Goal: Find specific page/section: Find specific page/section

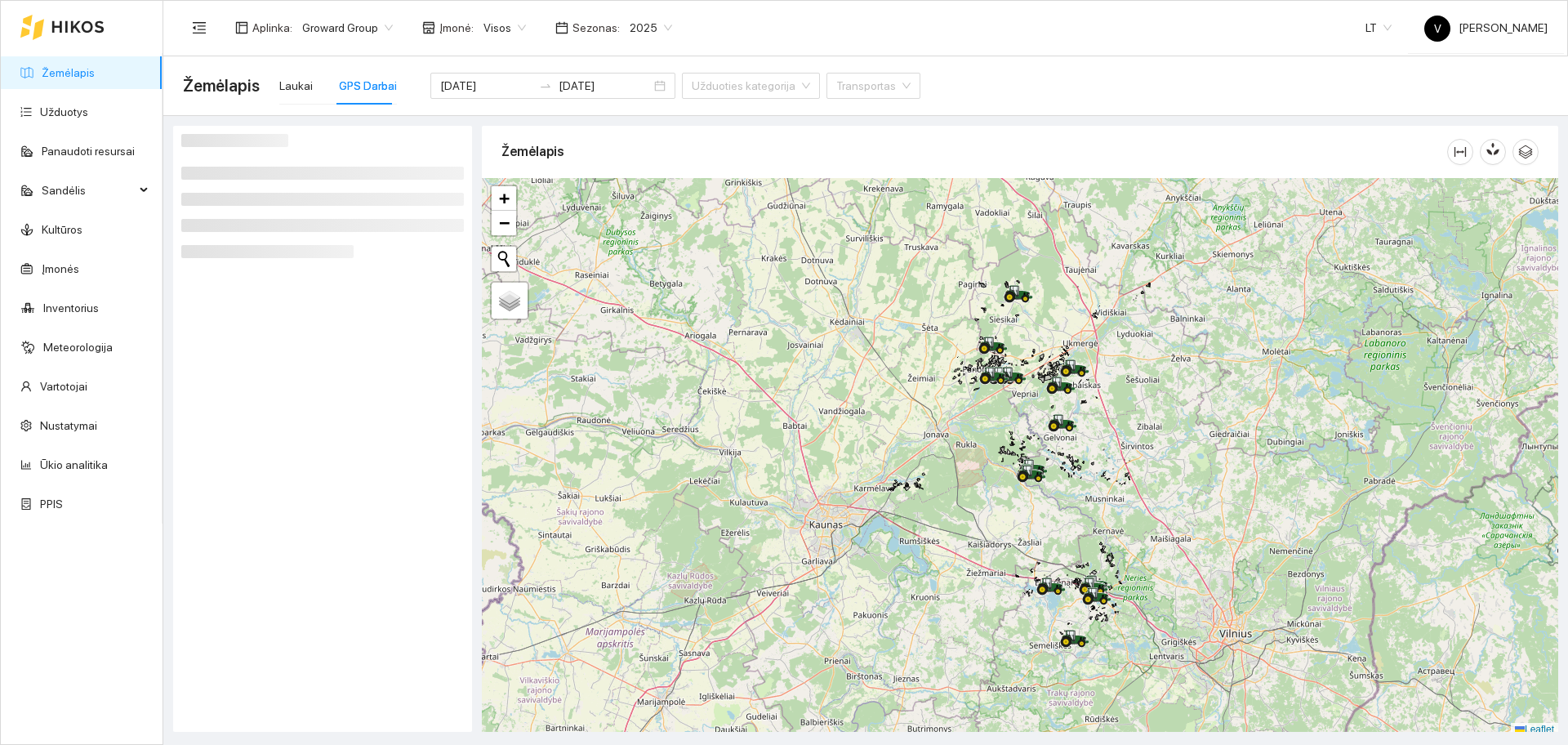
click at [1242, 465] on div at bounding box center [1019, 457] width 1077 height 559
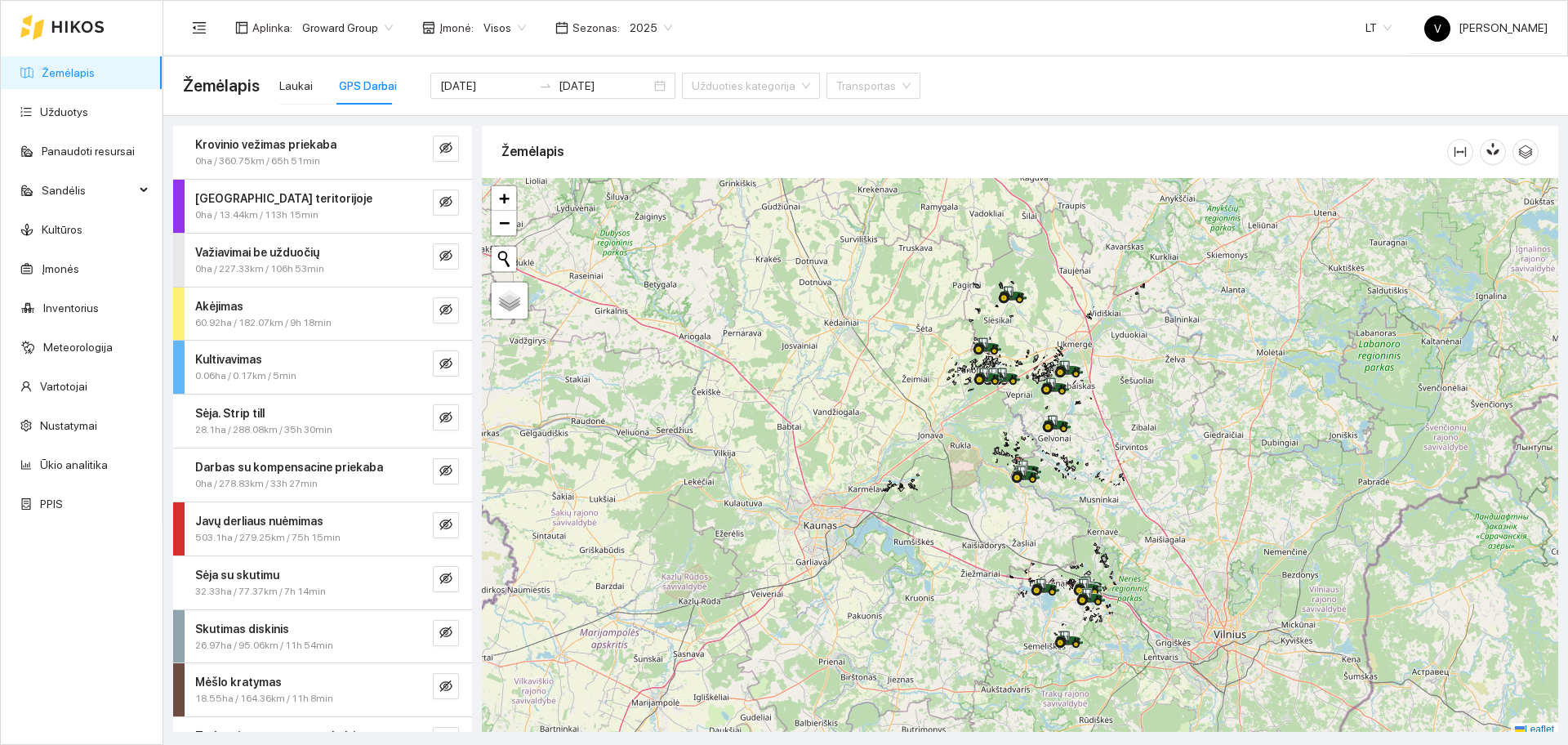
scroll to position [5, 0]
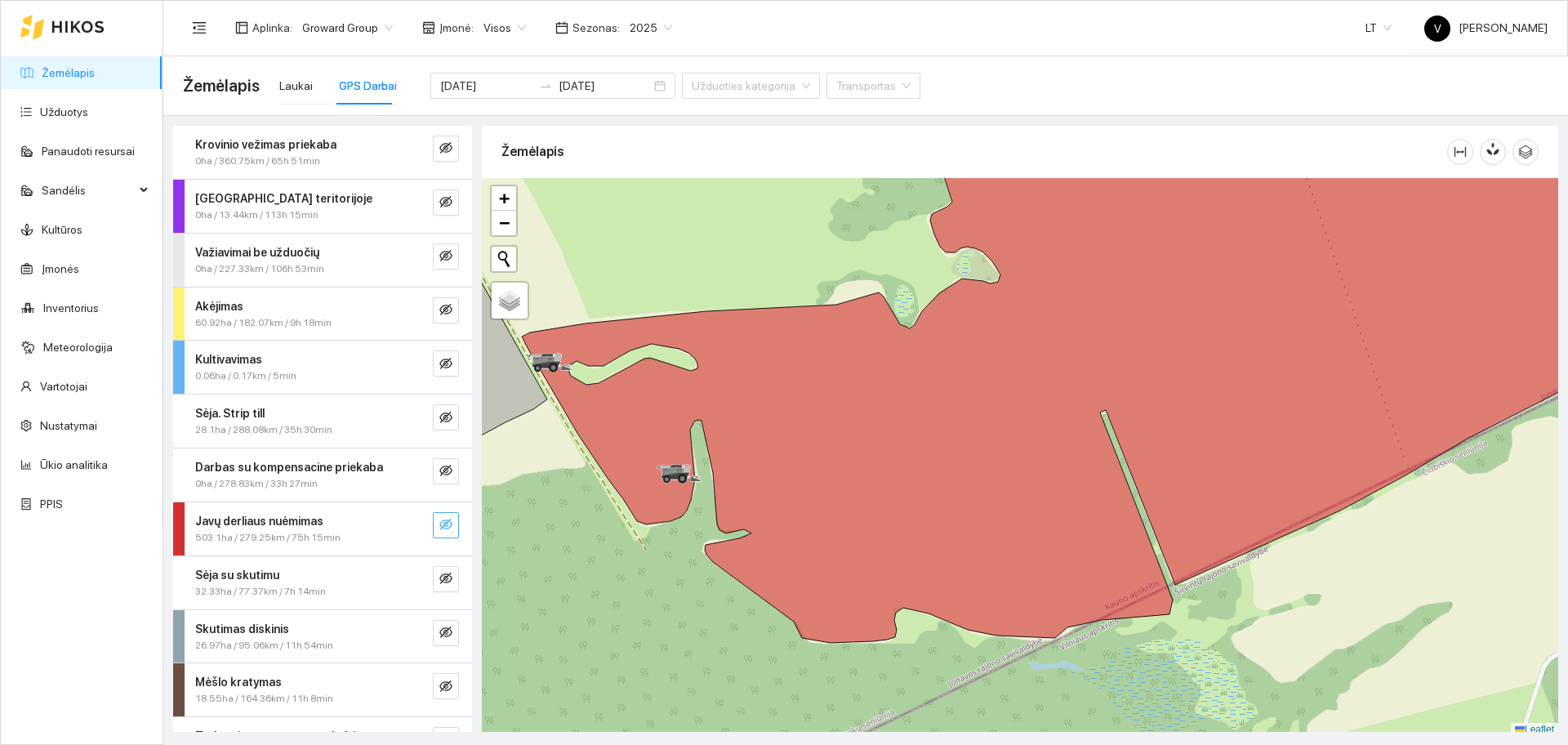
scroll to position [5, 0]
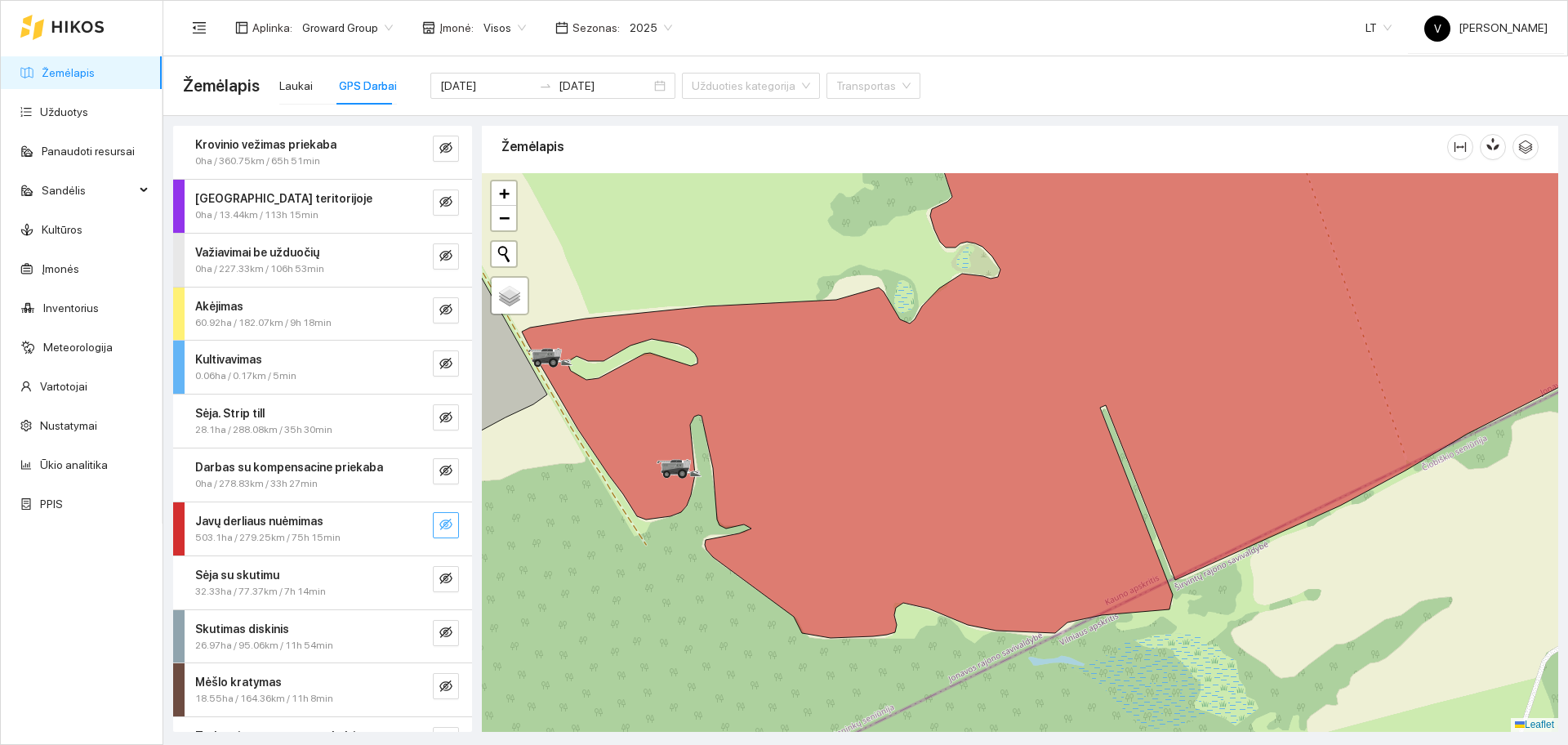
click at [439, 525] on icon "eye-invisible" at bounding box center [446, 525] width 13 height 13
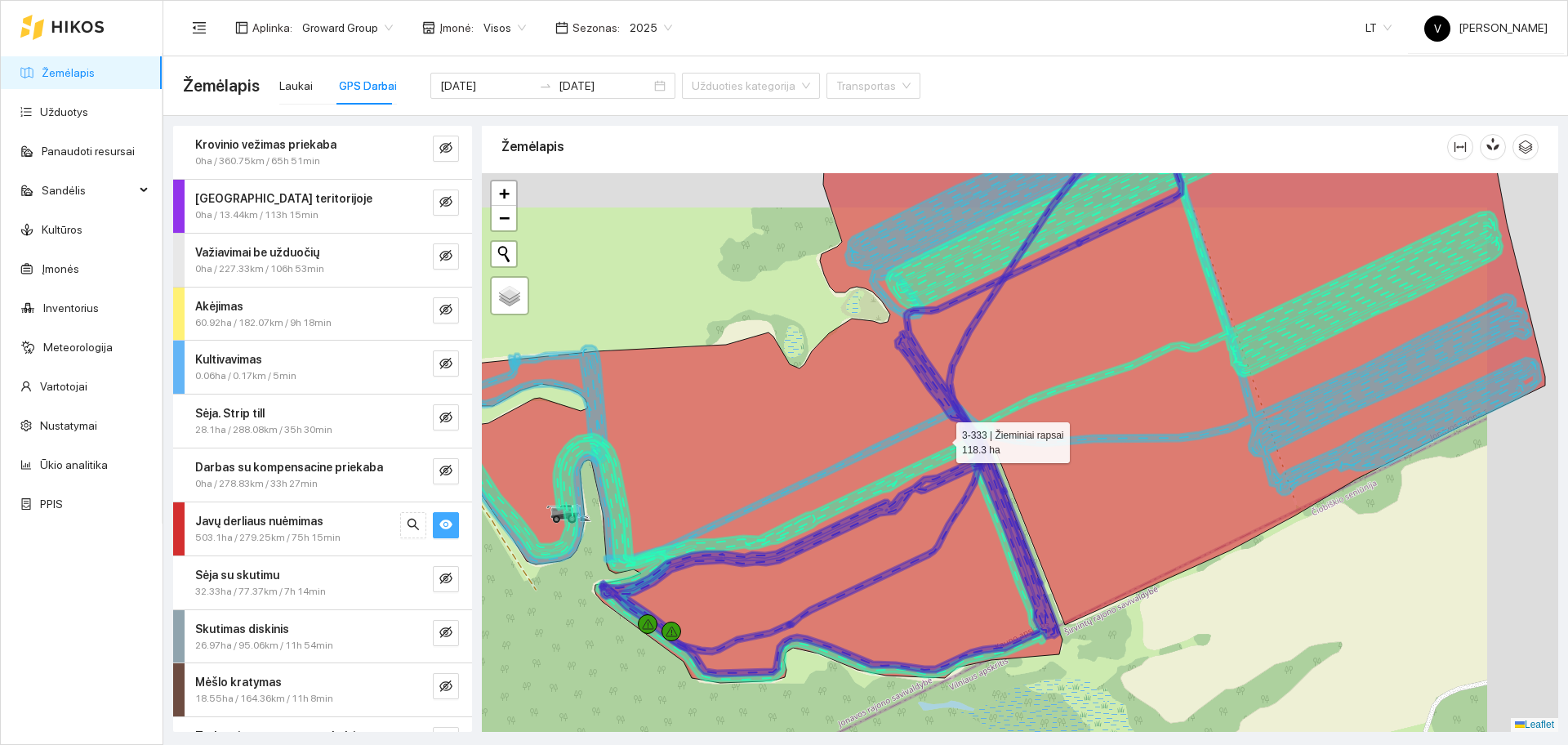
drag, startPoint x: 1012, startPoint y: 410, endPoint x: 944, endPoint y: 438, distance: 73.5
click at [944, 438] on icon at bounding box center [979, 422] width 1134 height 521
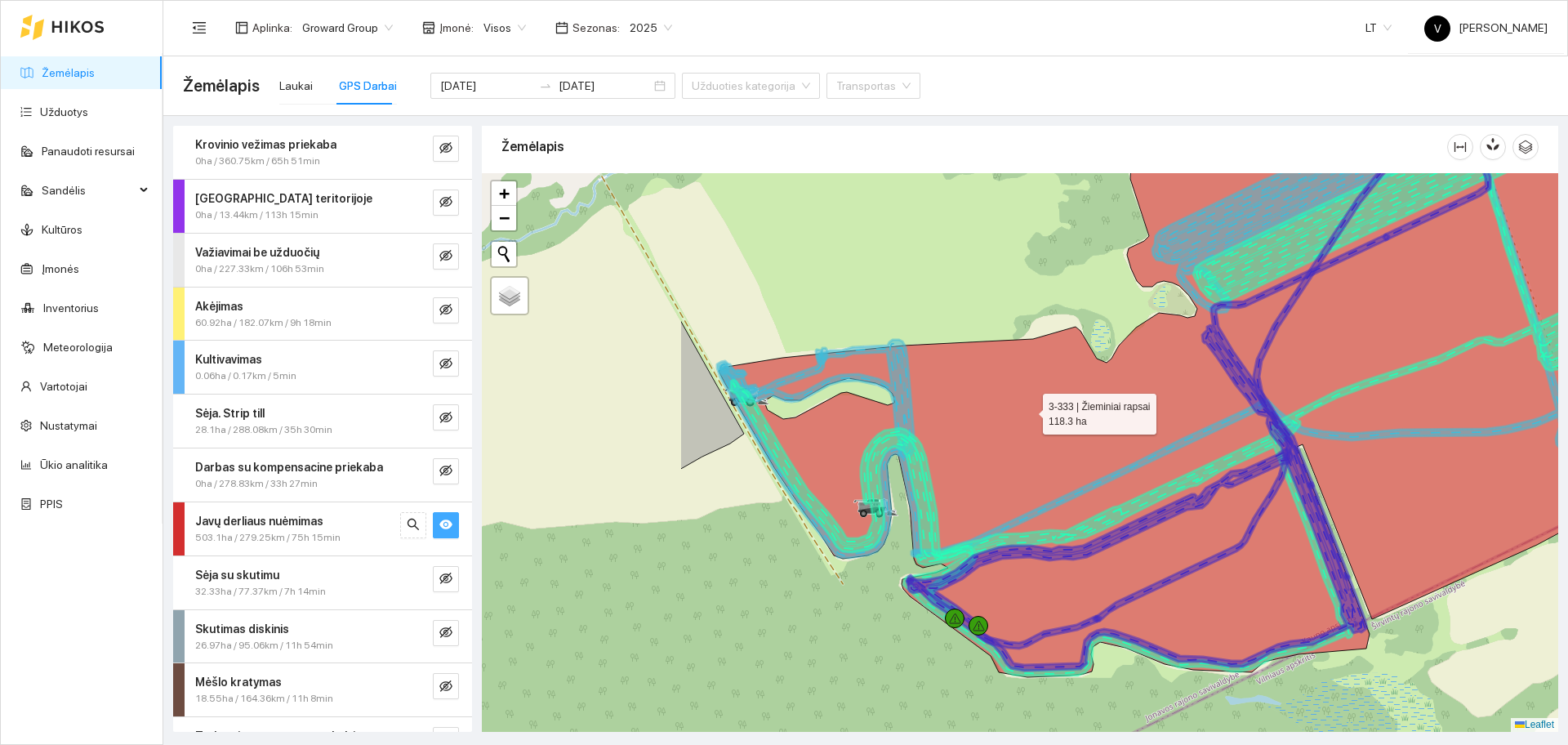
drag, startPoint x: 999, startPoint y: 417, endPoint x: 1031, endPoint y: 411, distance: 32.6
click at [1031, 411] on icon at bounding box center [1285, 394] width 1134 height 566
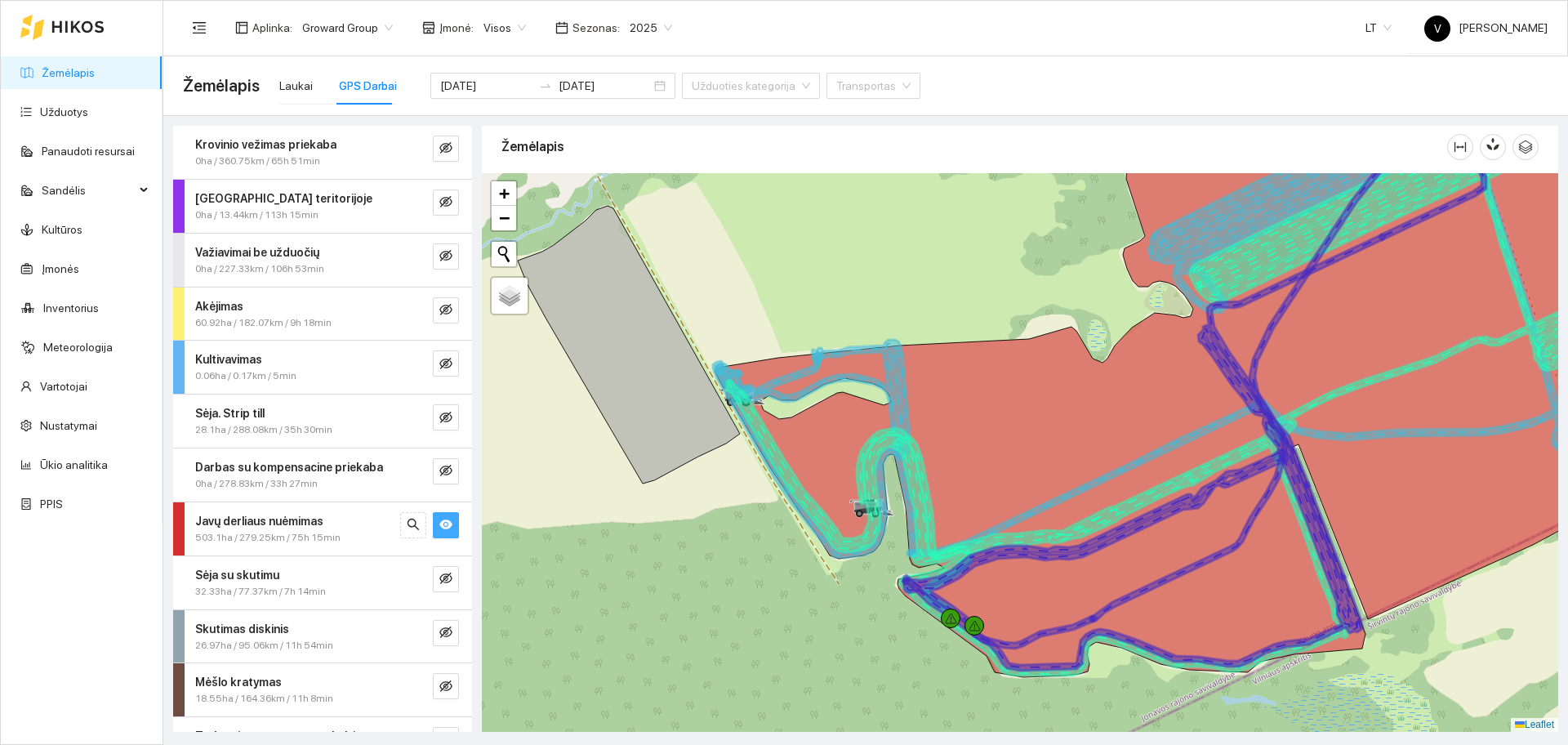
click at [439, 525] on icon "eye" at bounding box center [446, 525] width 13 height 10
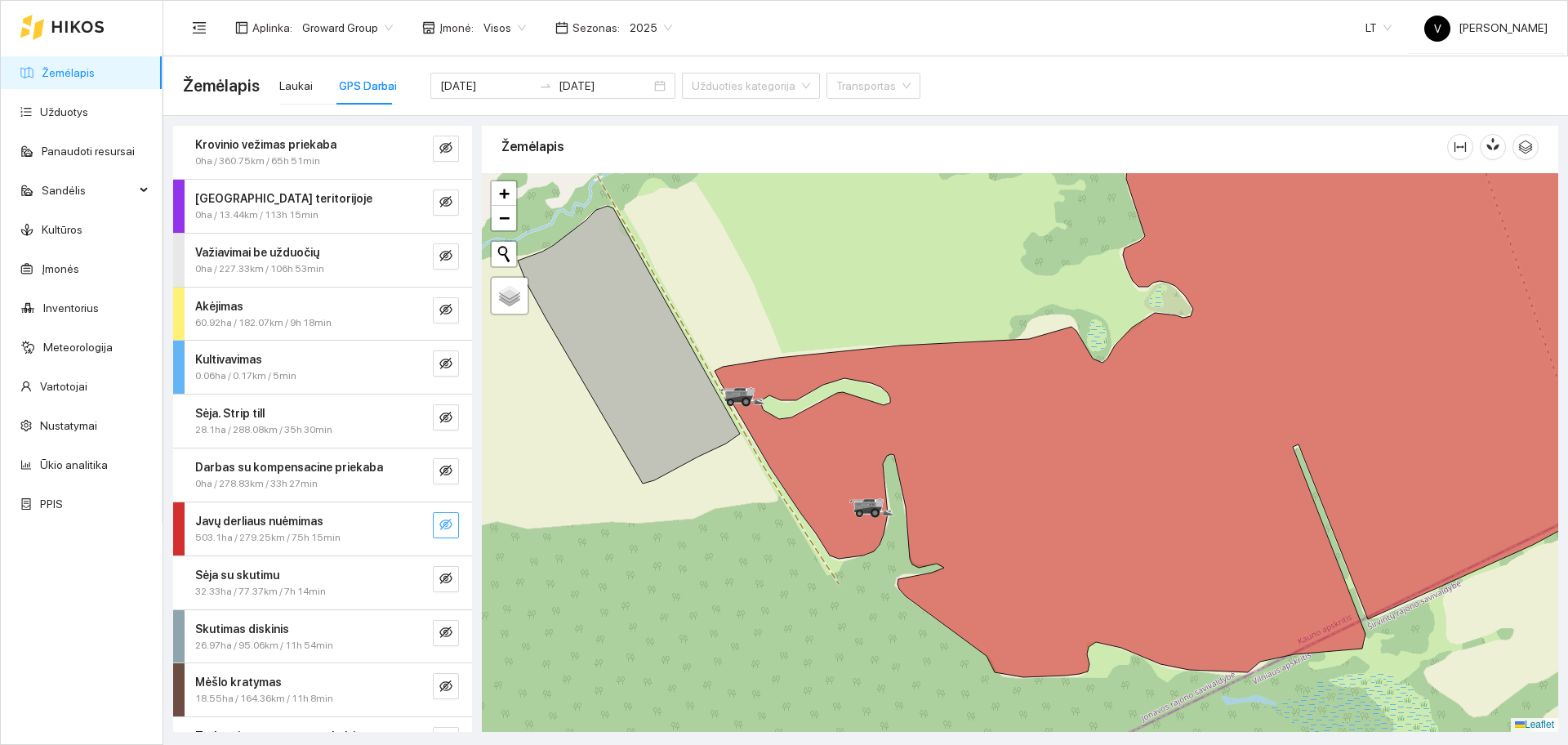
click at [439, 514] on button "button" at bounding box center [446, 525] width 27 height 27
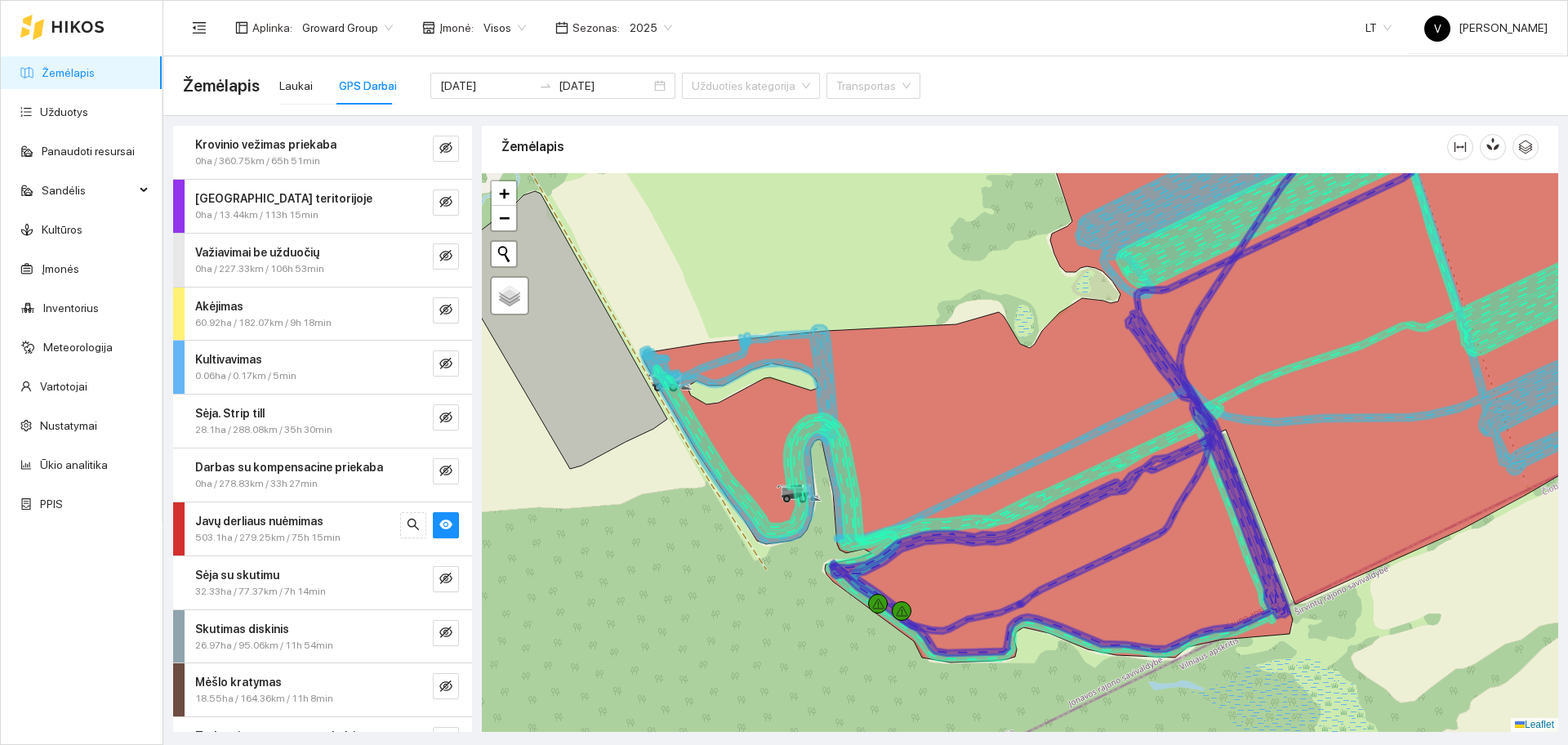
drag, startPoint x: 844, startPoint y: 587, endPoint x: 818, endPoint y: 579, distance: 27.2
click at [819, 578] on div at bounding box center [1019, 452] width 1077 height 559
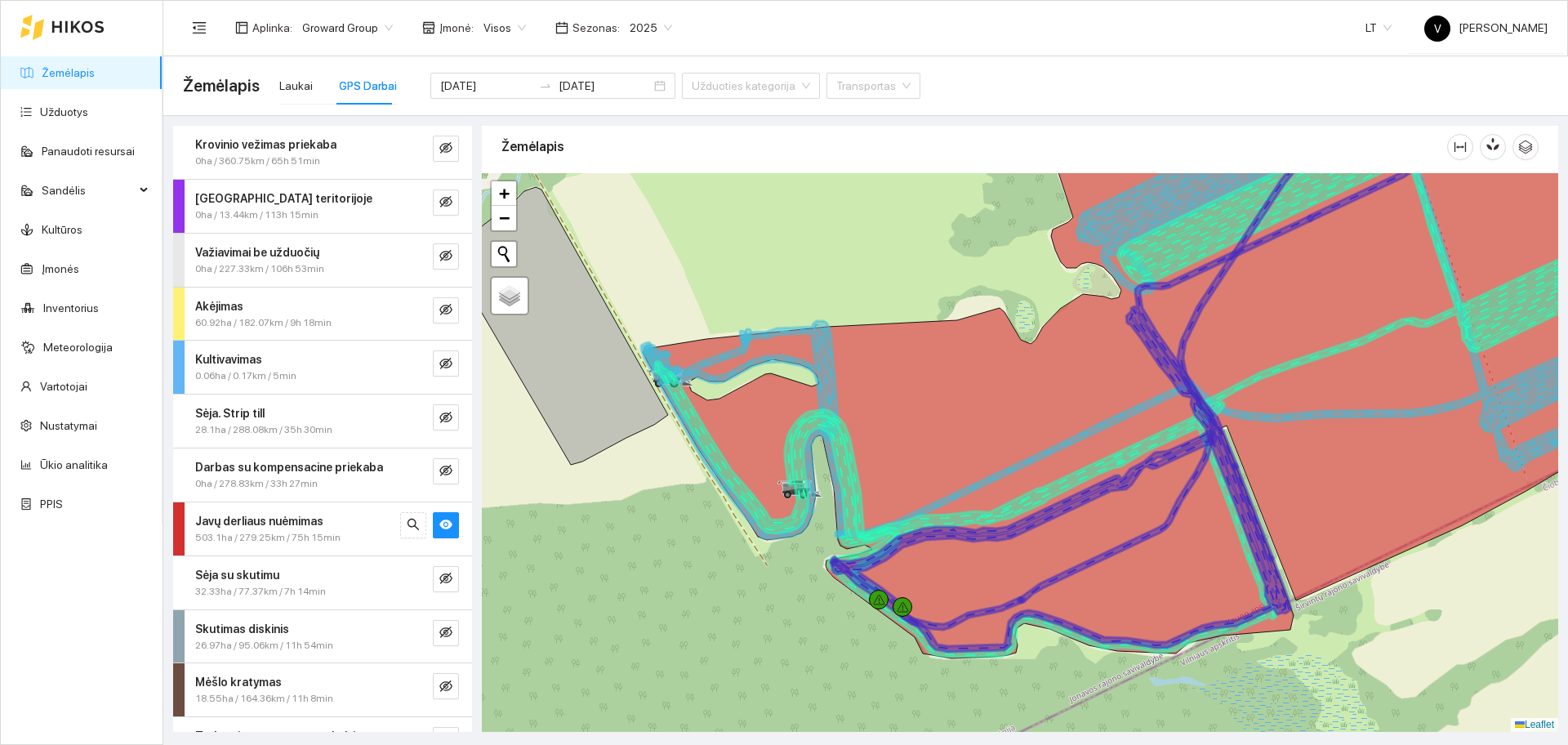
drag, startPoint x: 772, startPoint y: 602, endPoint x: 762, endPoint y: 602, distance: 10.0
click at [762, 602] on div at bounding box center [1019, 452] width 1077 height 559
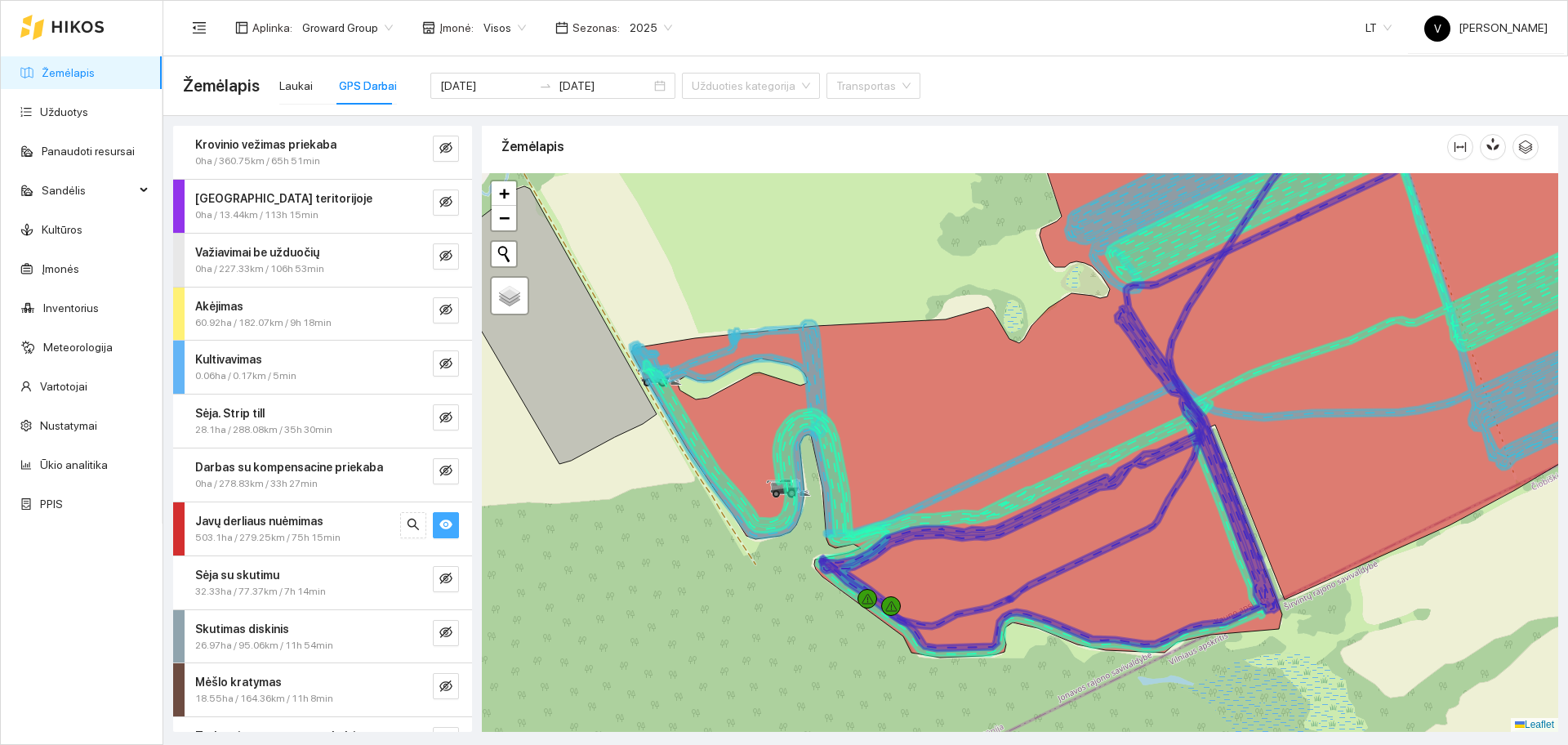
click at [439, 525] on icon "eye" at bounding box center [446, 525] width 13 height 10
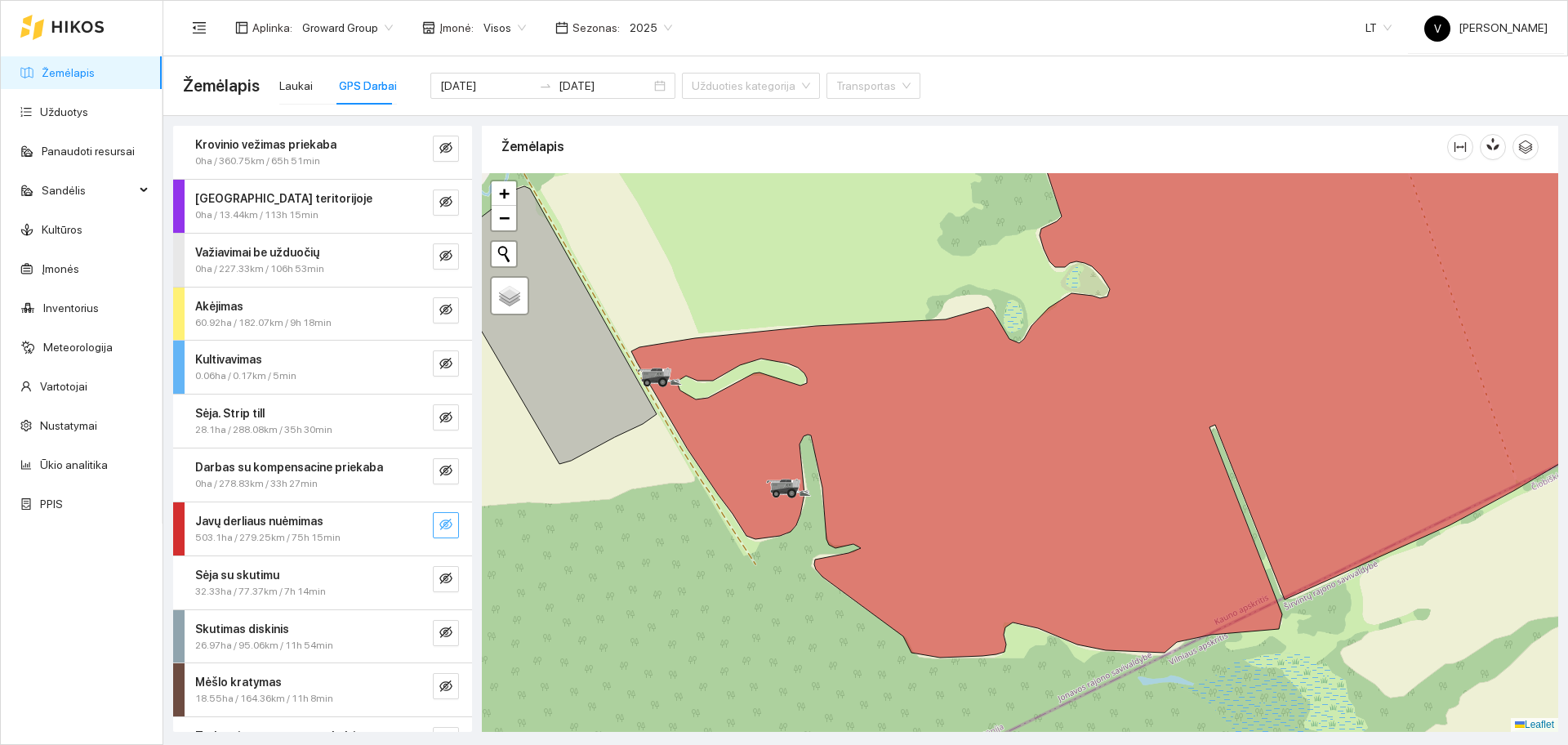
click at [486, 29] on span "Visos" at bounding box center [504, 28] width 42 height 25
click at [567, 94] on div "UAB "Zujų paukštynas" Ukmerge" at bounding box center [561, 86] width 187 height 27
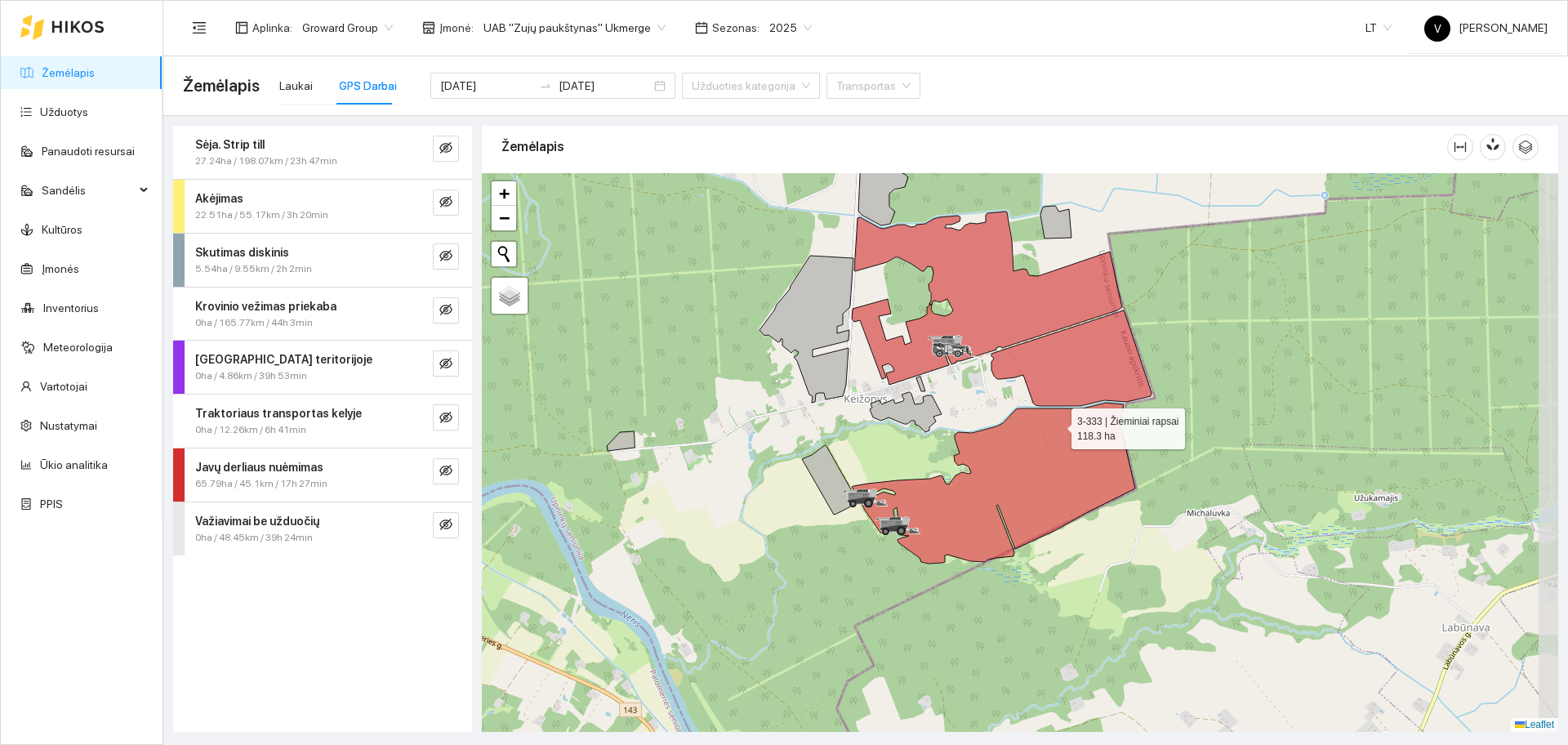
drag, startPoint x: 1096, startPoint y: 403, endPoint x: 1054, endPoint y: 428, distance: 48.9
click at [1055, 426] on icon at bounding box center [994, 483] width 283 height 161
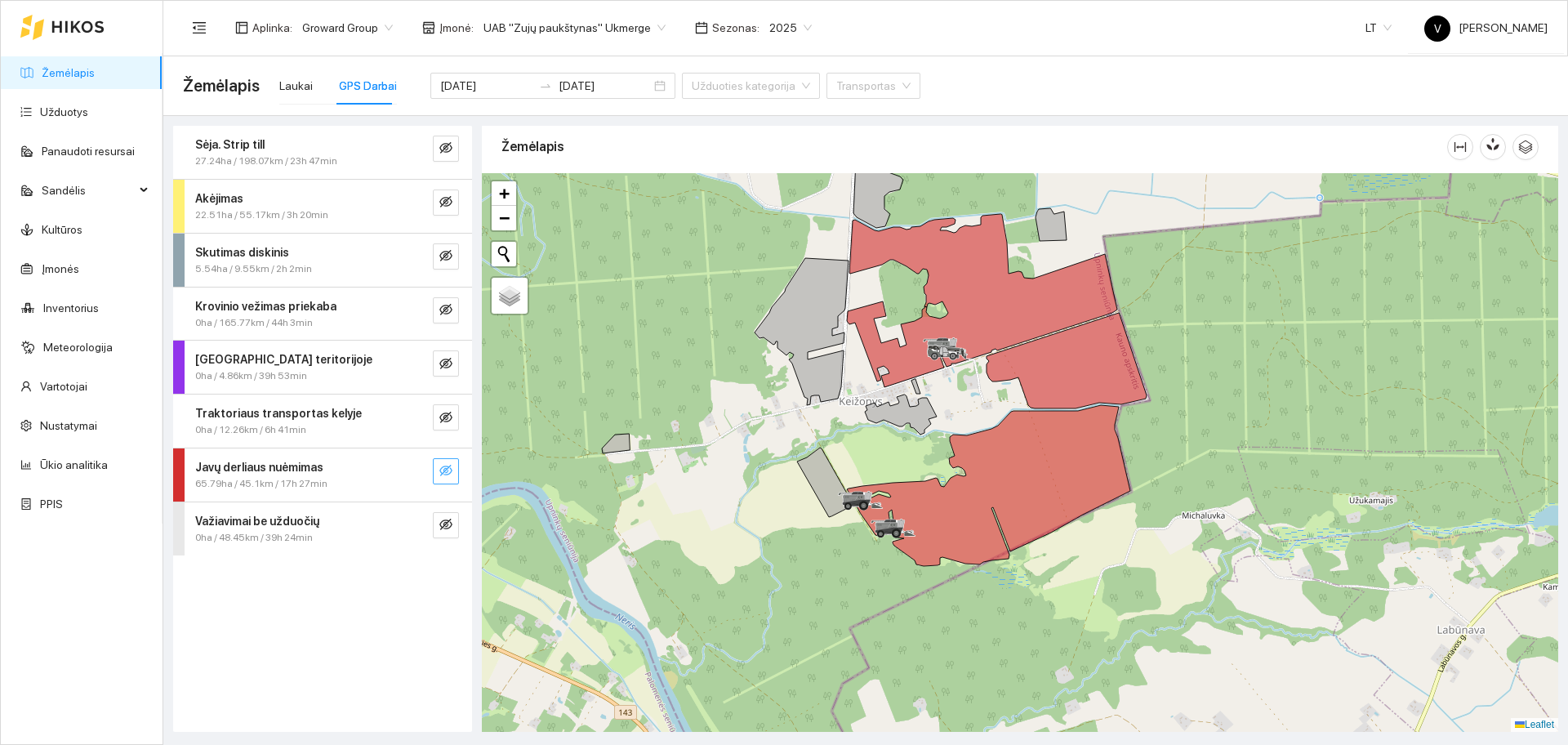
click at [456, 477] on button "button" at bounding box center [446, 472] width 27 height 27
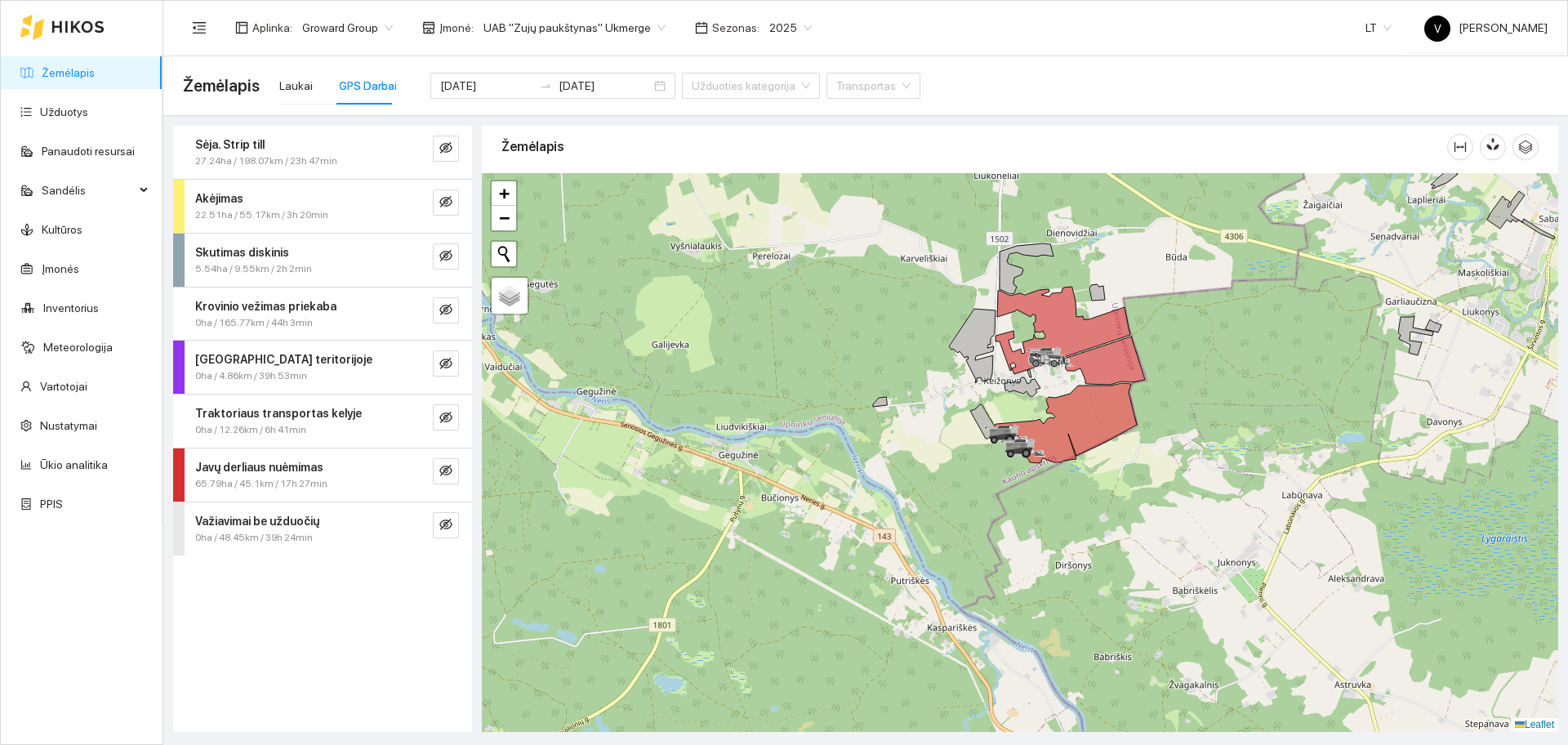
drag, startPoint x: 1305, startPoint y: 334, endPoint x: 1237, endPoint y: 351, distance: 70.1
click at [1237, 351] on div at bounding box center [1019, 452] width 1077 height 559
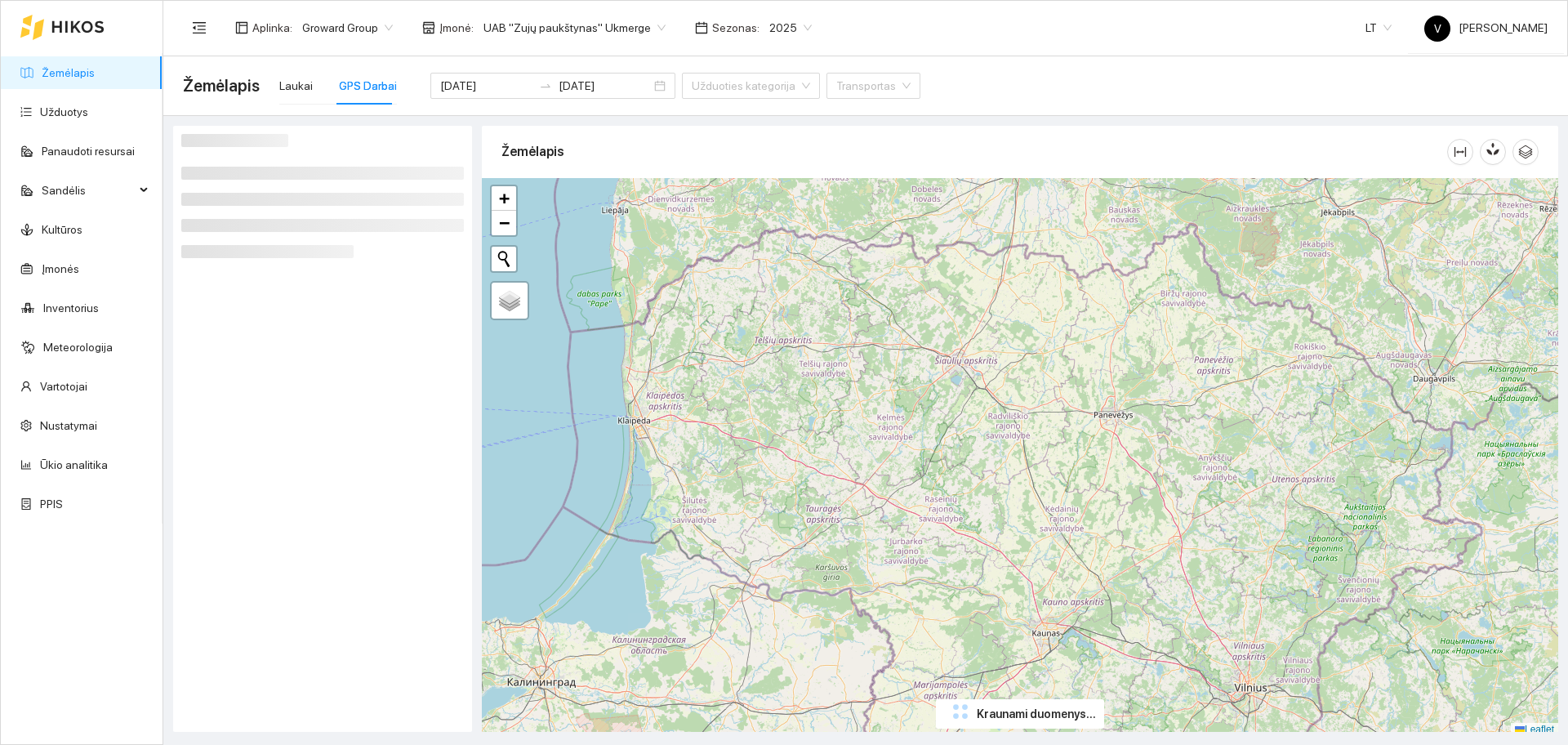
drag, startPoint x: 1103, startPoint y: 526, endPoint x: 1029, endPoint y: 392, distance: 153.1
click at [1029, 392] on div "+ − Nieko nerasta. Bandykite dar kartą. Žemėlapis Palydovas Leaflet" at bounding box center [1019, 457] width 1077 height 559
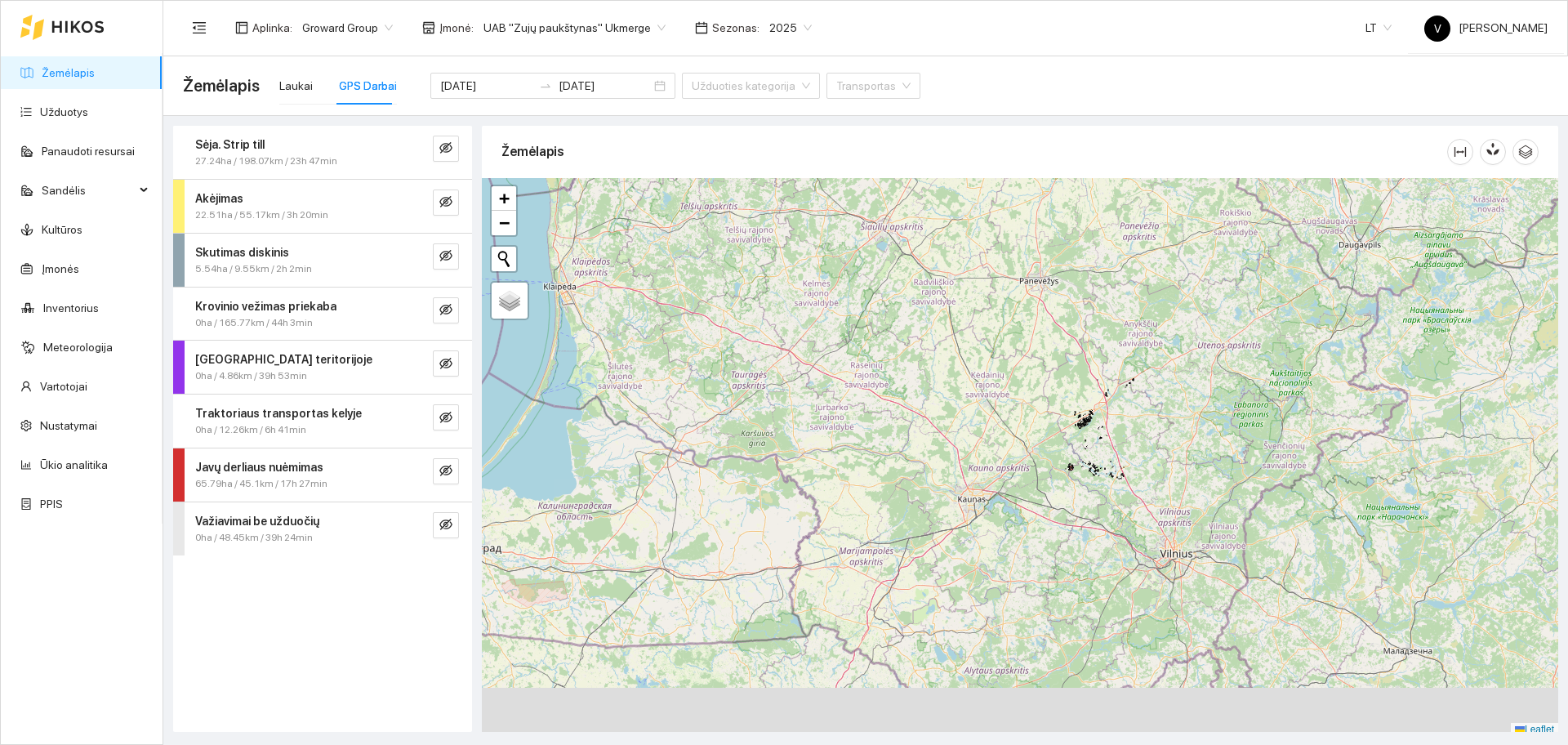
scroll to position [5, 0]
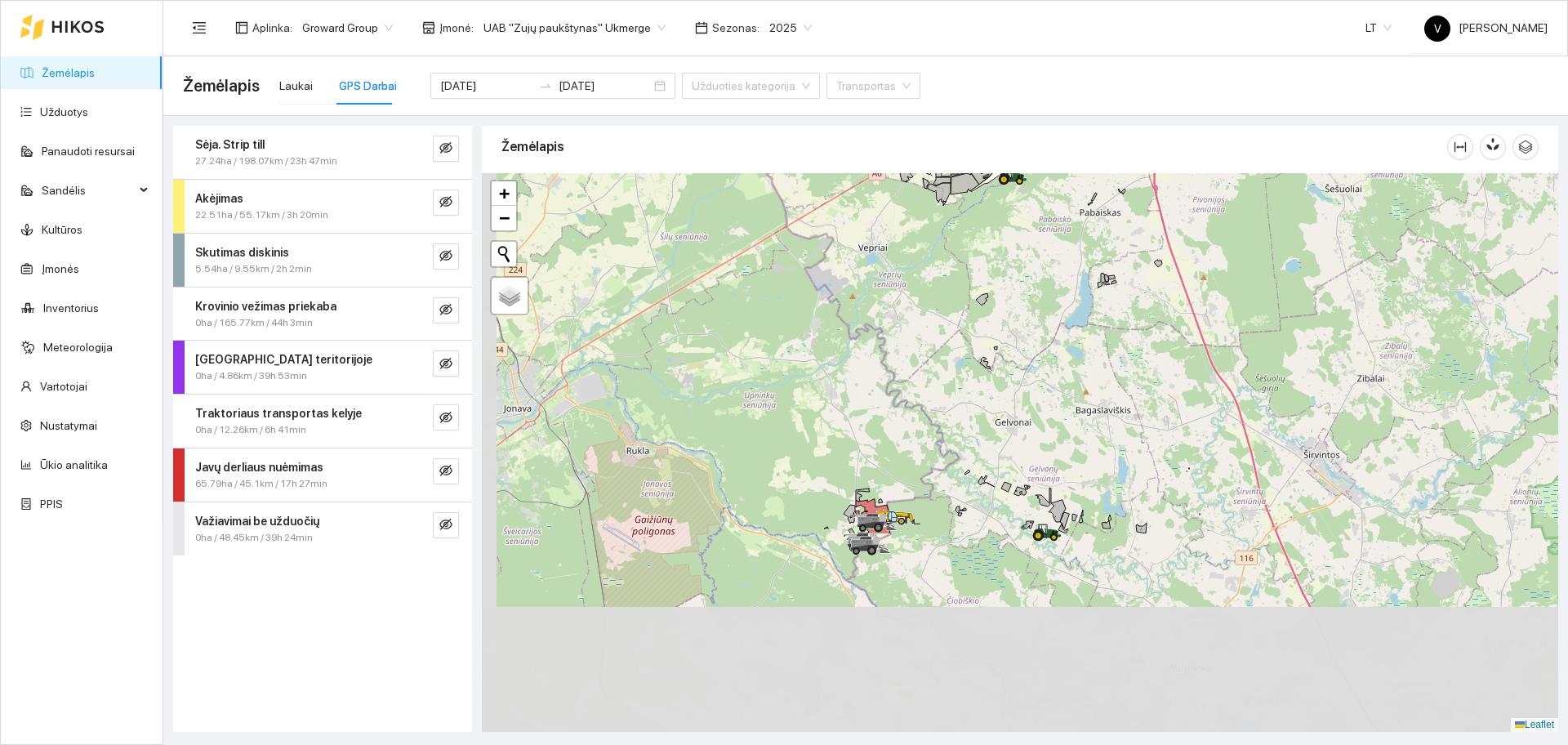
drag, startPoint x: 981, startPoint y: 542, endPoint x: 1028, endPoint y: 284, distance: 262.2
click at [1028, 284] on div at bounding box center [1019, 452] width 1077 height 559
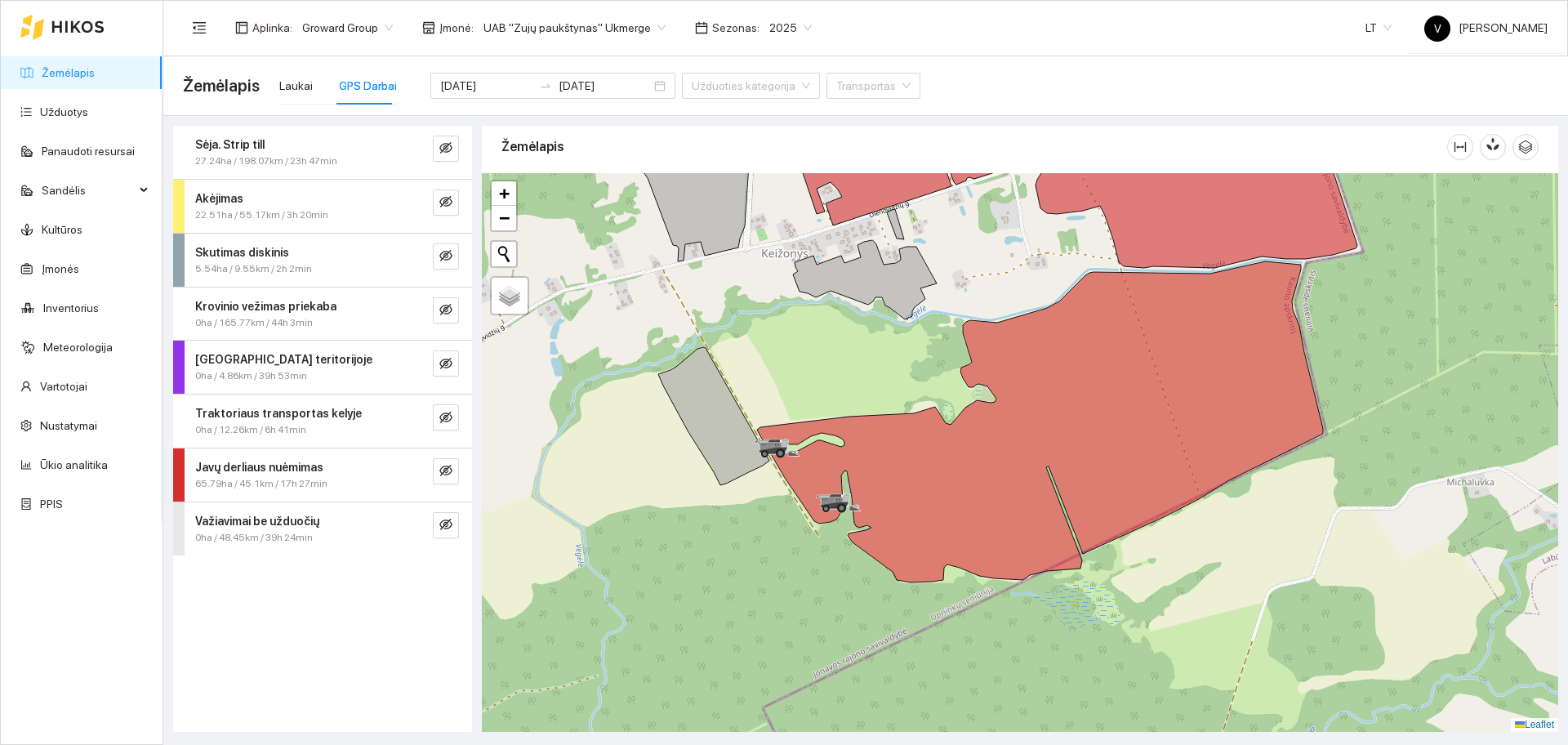
drag, startPoint x: 835, startPoint y: 461, endPoint x: 961, endPoint y: 338, distance: 176.1
click at [961, 338] on div at bounding box center [1019, 452] width 1077 height 559
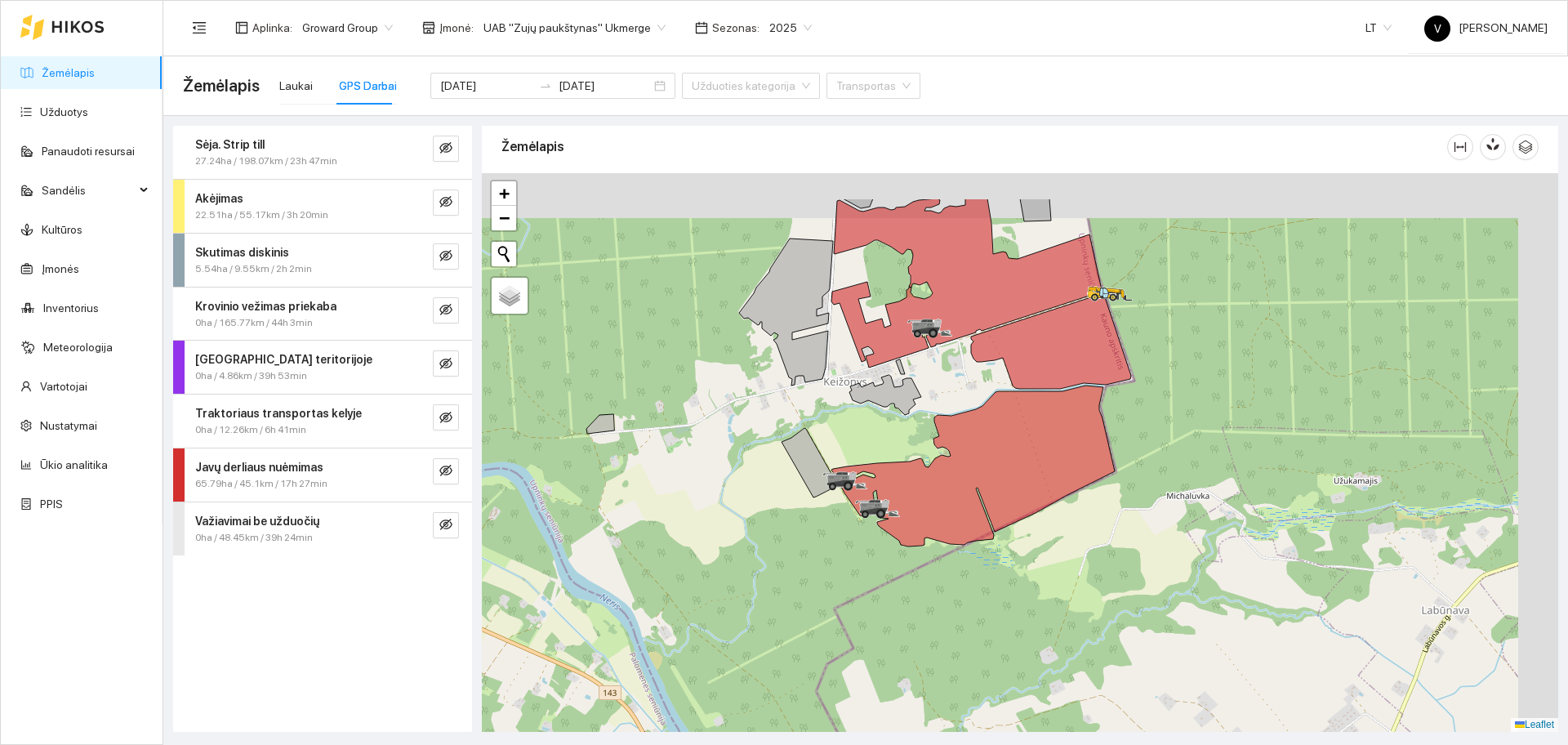
drag, startPoint x: 1033, startPoint y: 273, endPoint x: 954, endPoint y: 377, distance: 130.6
click at [954, 377] on div at bounding box center [1019, 452] width 1077 height 559
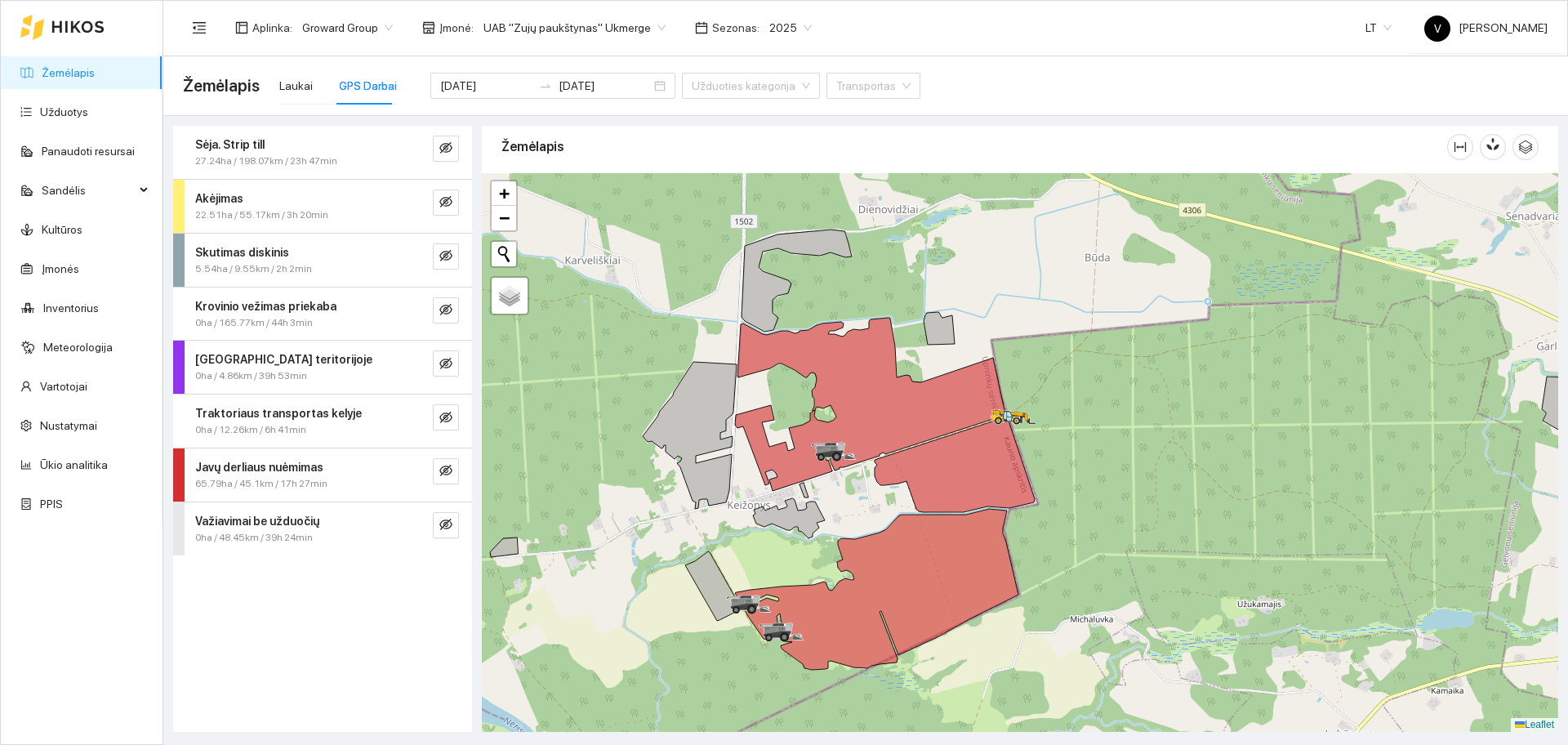
drag, startPoint x: 1149, startPoint y: 304, endPoint x: 1064, endPoint y: 404, distance: 131.2
click at [1064, 404] on div at bounding box center [1019, 452] width 1077 height 559
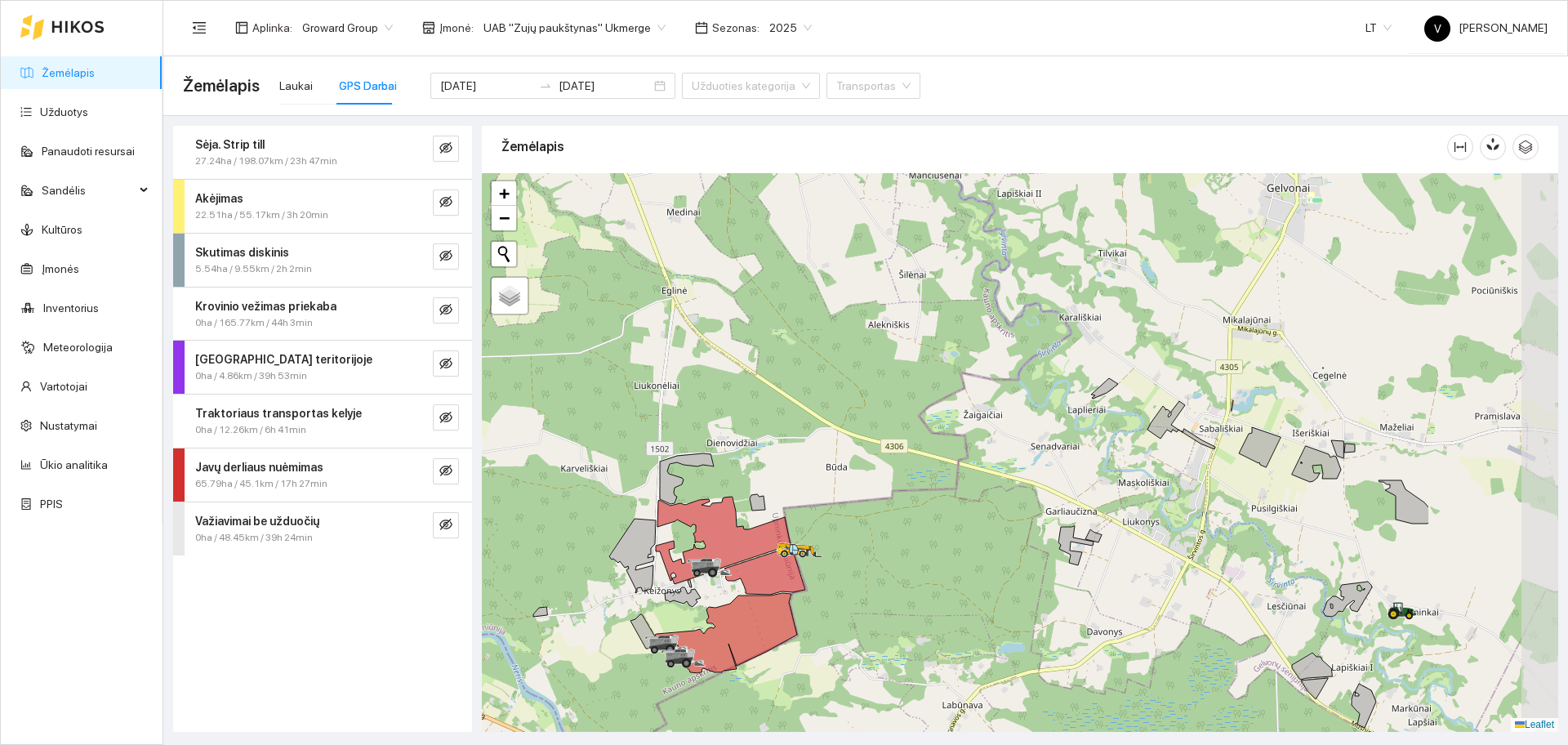
drag, startPoint x: 1048, startPoint y: 320, endPoint x: 811, endPoint y: 493, distance: 293.4
click at [811, 493] on div at bounding box center [1019, 452] width 1077 height 559
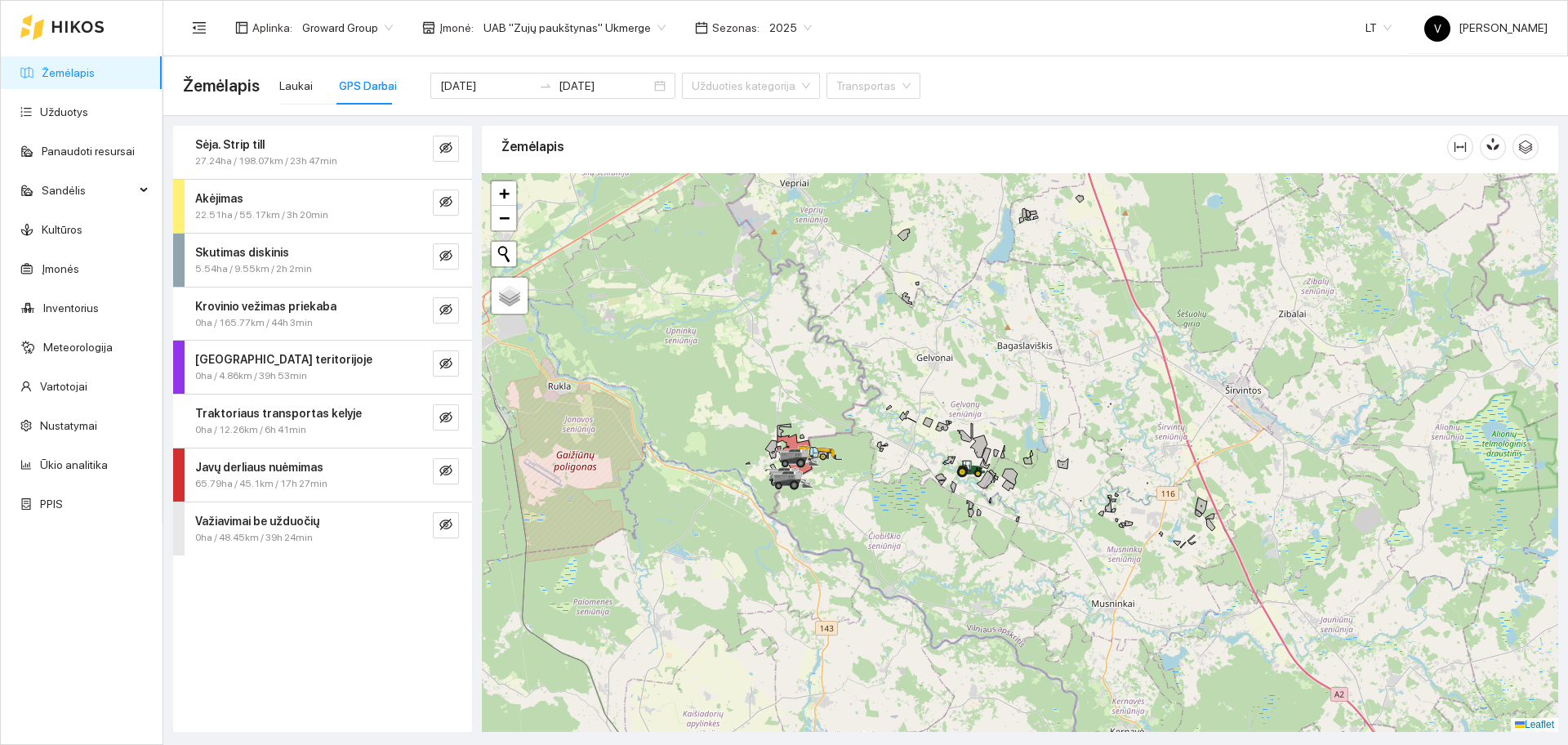
drag, startPoint x: 1038, startPoint y: 290, endPoint x: 920, endPoint y: 342, distance: 128.9
click at [920, 342] on div at bounding box center [1019, 452] width 1077 height 559
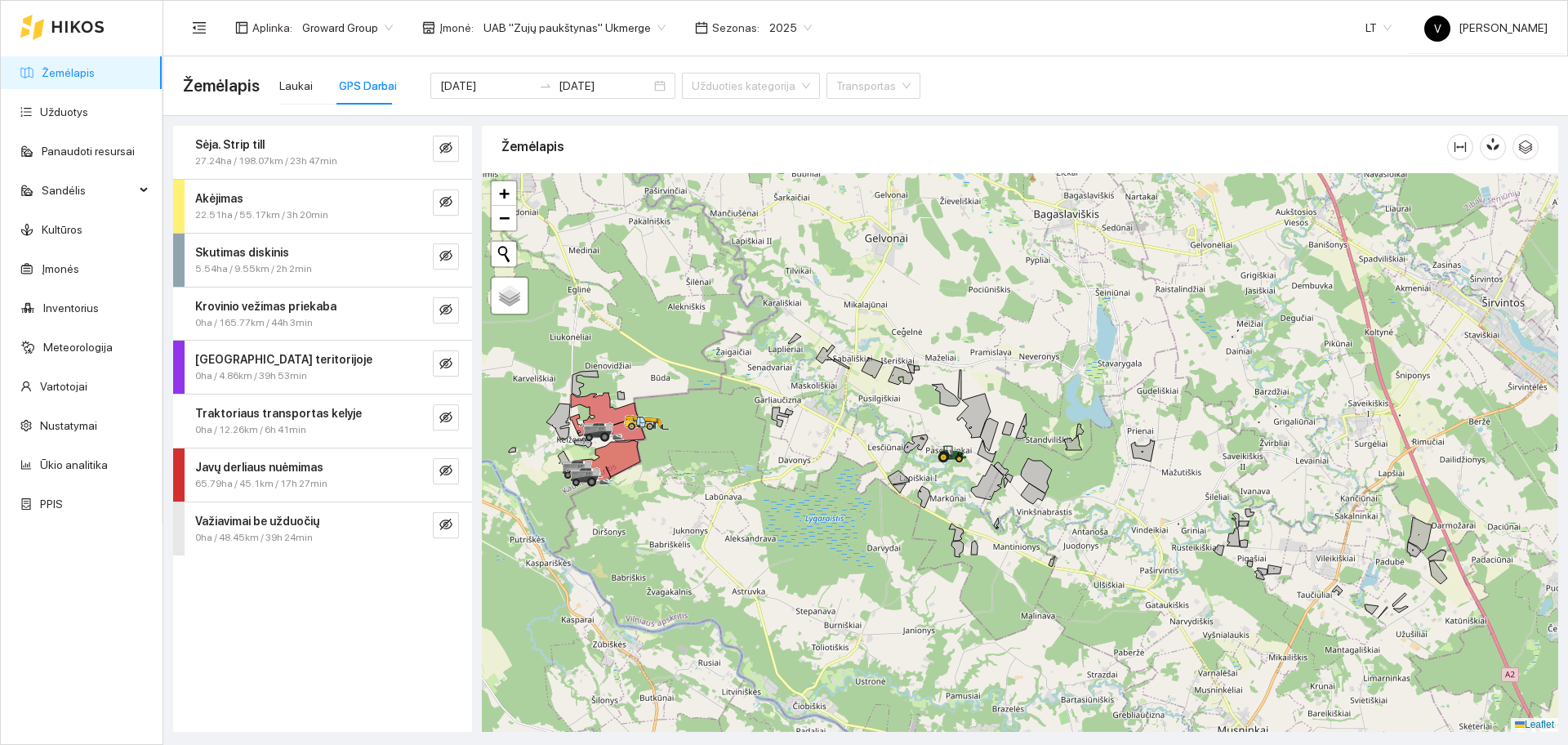
drag, startPoint x: 1046, startPoint y: 244, endPoint x: 998, endPoint y: 333, distance: 101.1
click at [998, 333] on div at bounding box center [1019, 452] width 1077 height 559
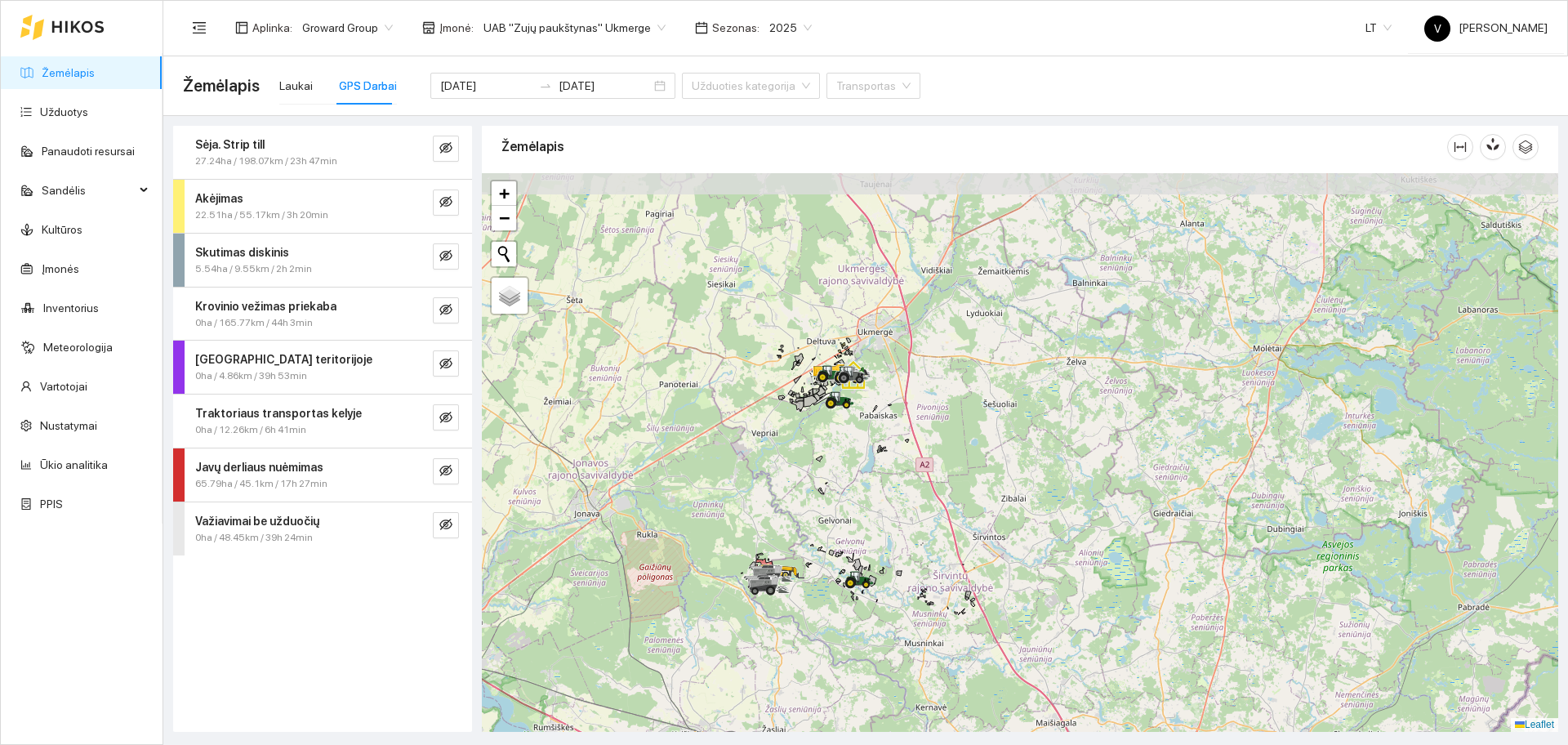
drag, startPoint x: 818, startPoint y: 262, endPoint x: 837, endPoint y: 468, distance: 206.9
click at [837, 468] on div at bounding box center [1019, 452] width 1077 height 559
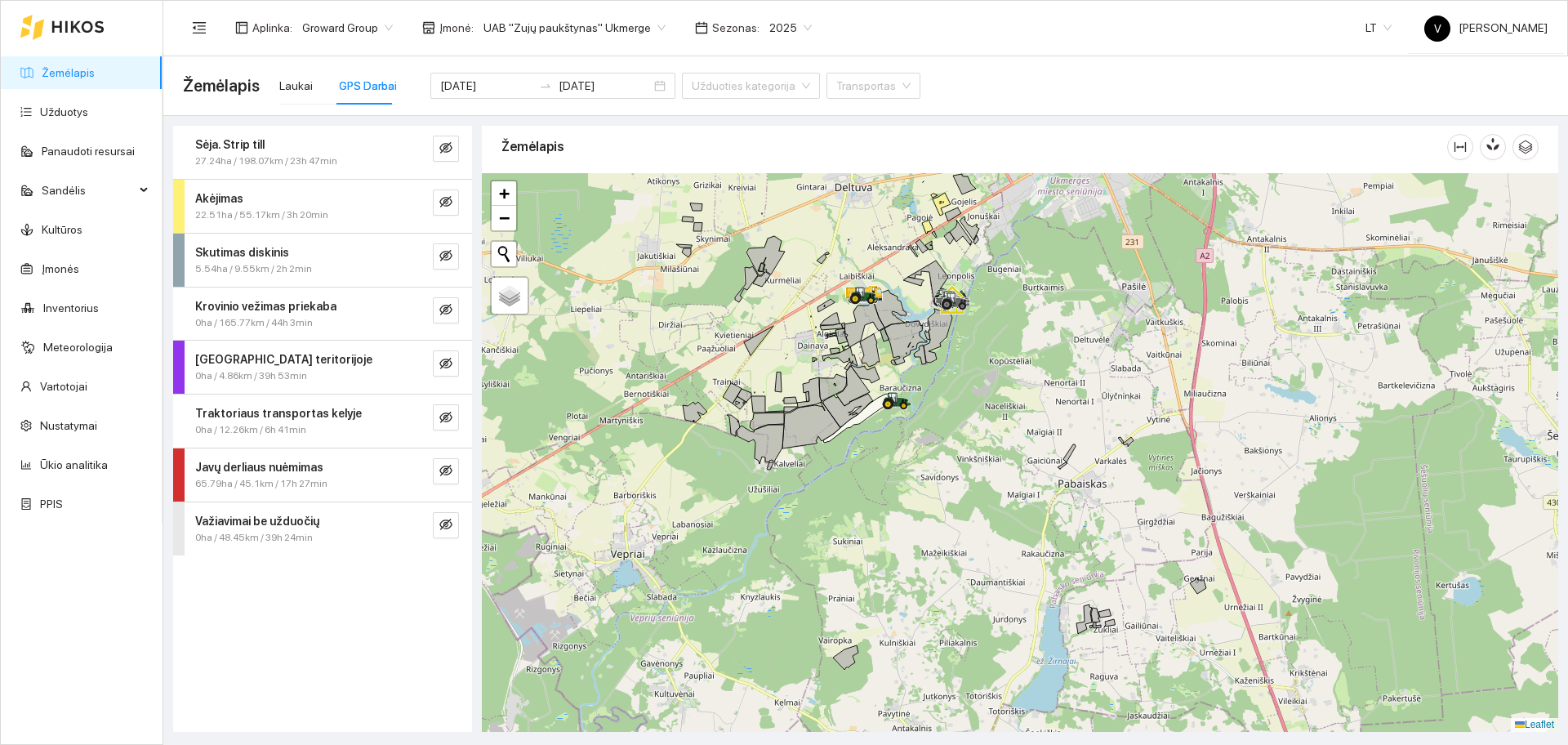
drag, startPoint x: 836, startPoint y: 426, endPoint x: 915, endPoint y: 399, distance: 83.5
click at [915, 399] on div at bounding box center [1019, 452] width 1077 height 559
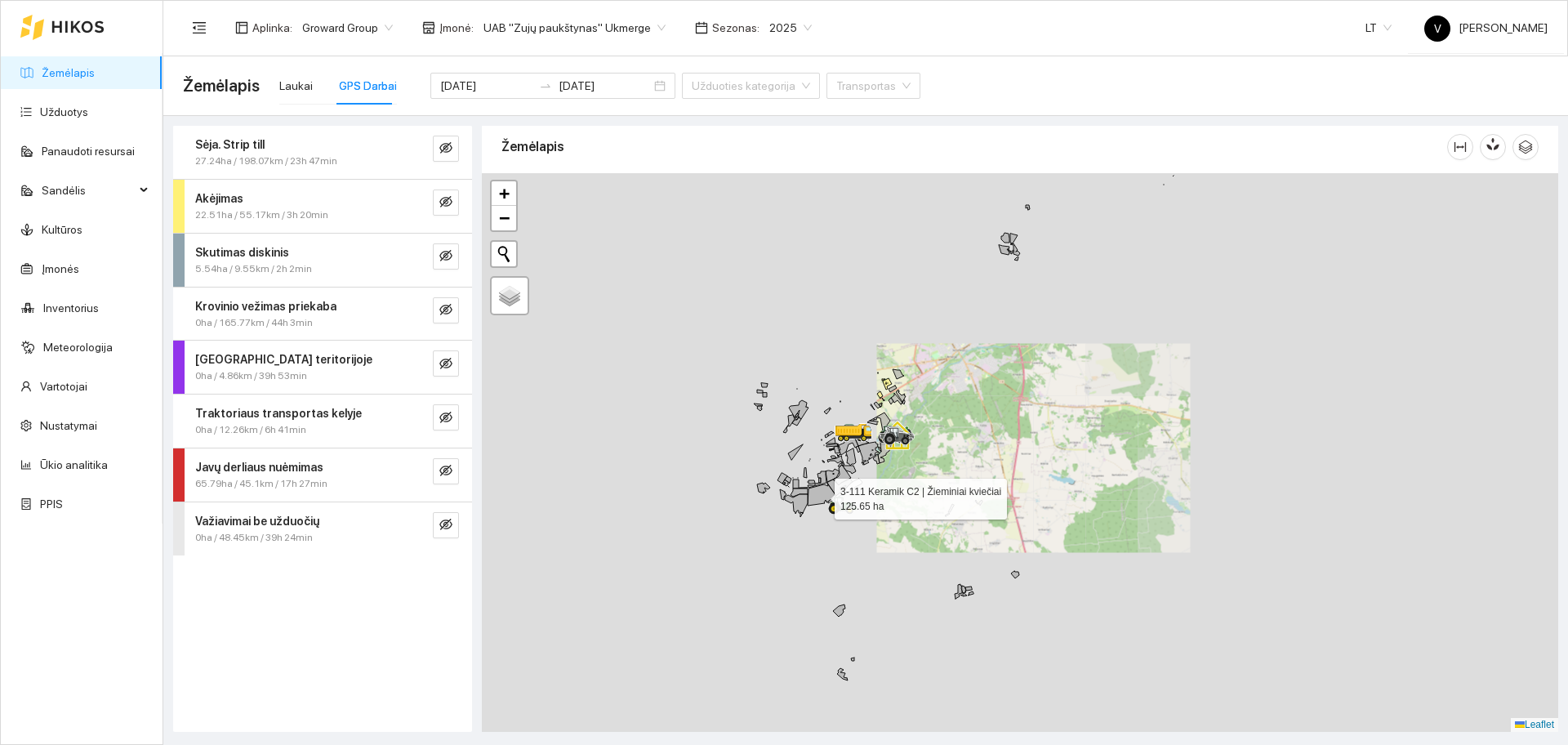
drag, startPoint x: 815, startPoint y: 501, endPoint x: 891, endPoint y: 434, distance: 101.3
click at [109, 343] on div at bounding box center [109, 343] width 0 height 0
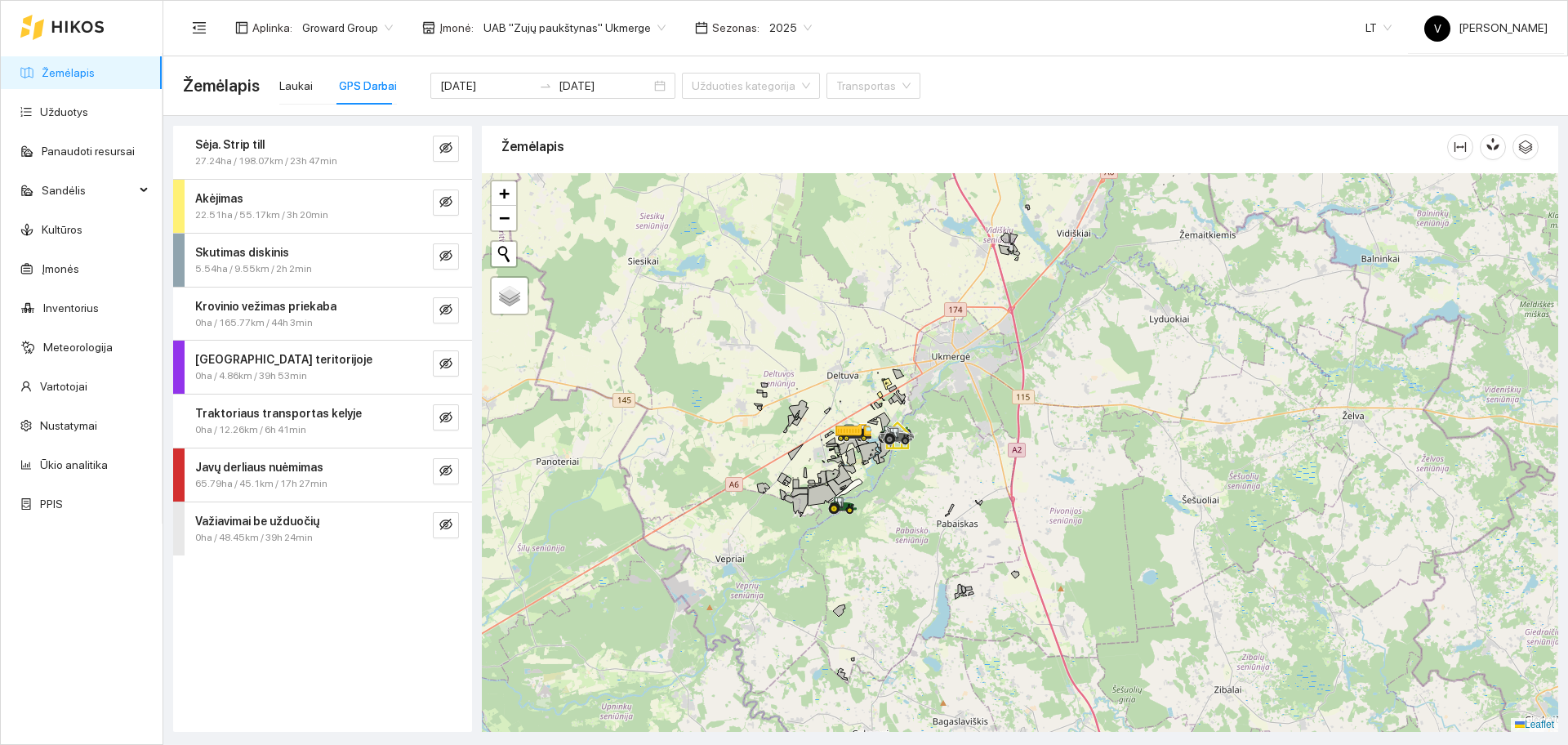
drag, startPoint x: 837, startPoint y: 597, endPoint x: 835, endPoint y: 433, distance: 164.0
click at [835, 433] on div at bounding box center [1019, 452] width 1077 height 559
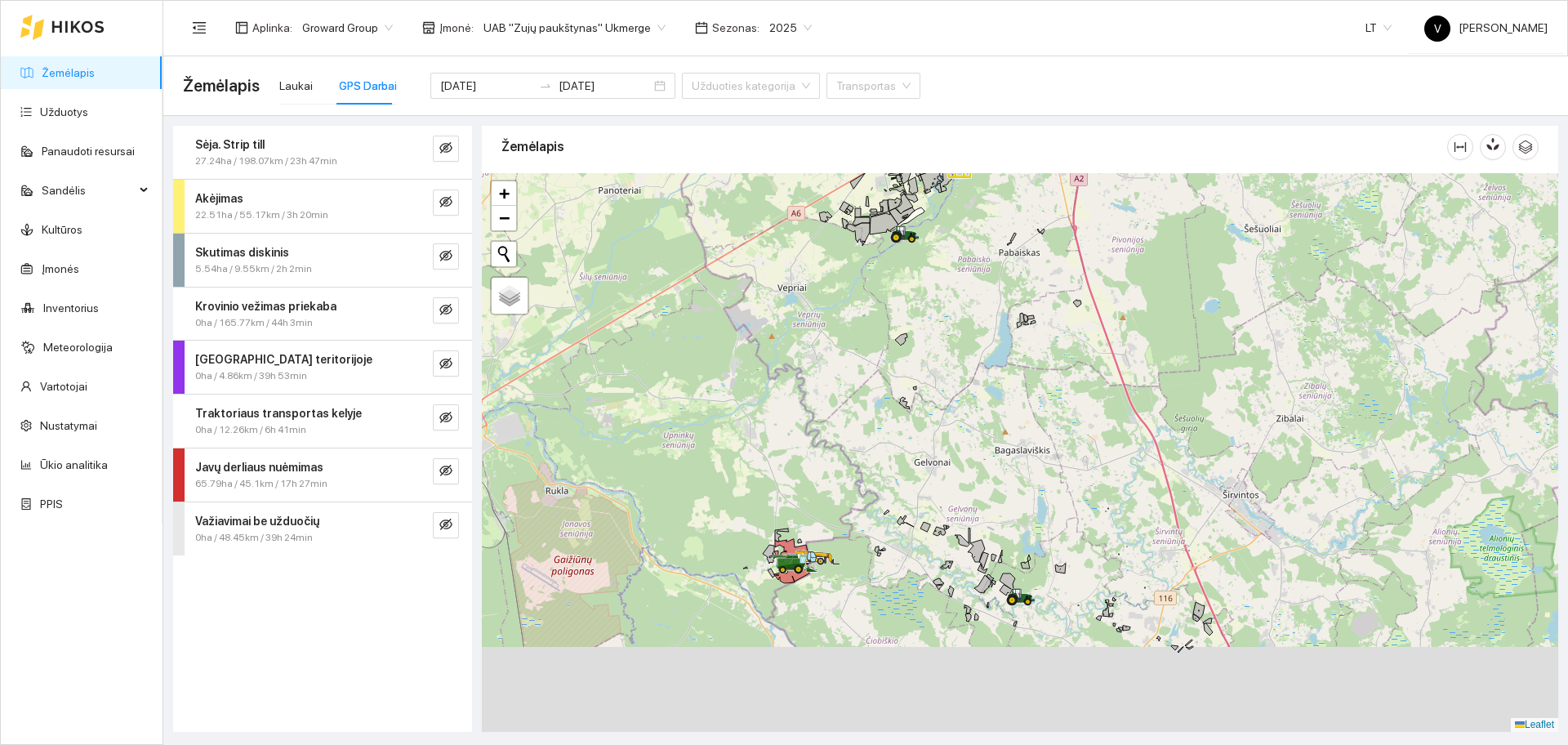
drag, startPoint x: 870, startPoint y: 503, endPoint x: 888, endPoint y: 480, distance: 29.2
click at [903, 477] on div at bounding box center [1019, 452] width 1077 height 559
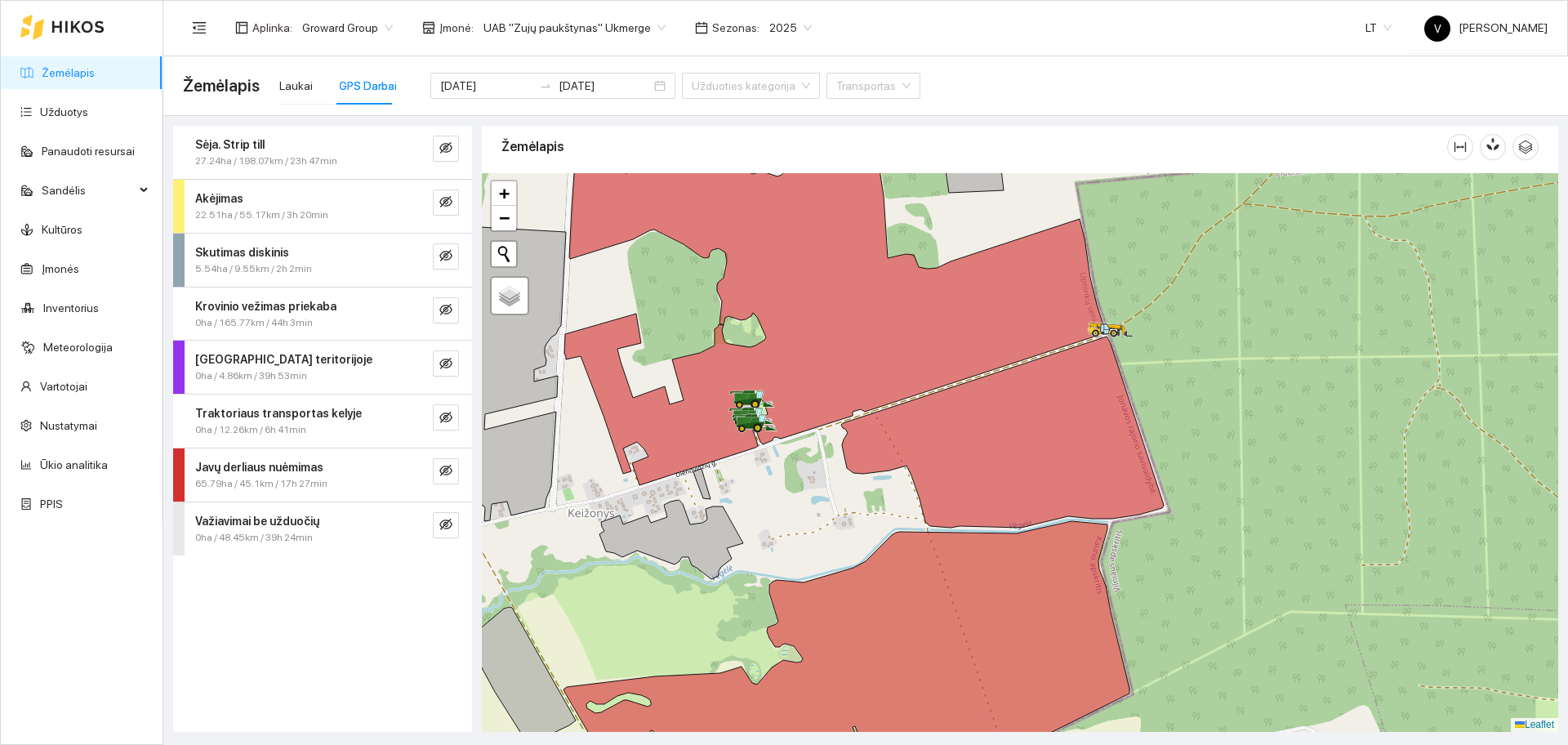
drag, startPoint x: 748, startPoint y: 473, endPoint x: 786, endPoint y: 486, distance: 40.2
click at [786, 486] on div at bounding box center [1019, 452] width 1077 height 559
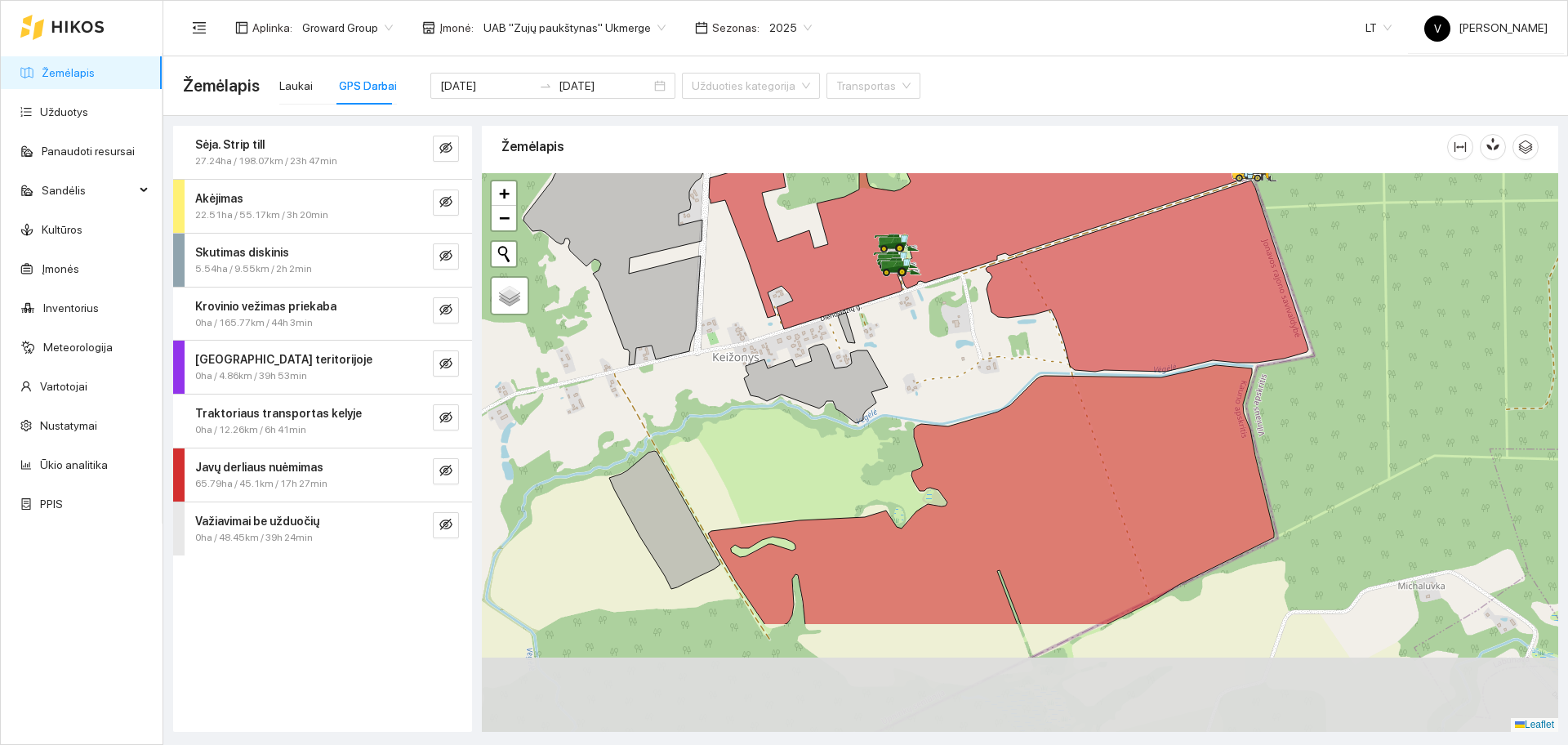
drag, startPoint x: 699, startPoint y: 556, endPoint x: 813, endPoint y: 392, distance: 199.7
click at [813, 392] on icon at bounding box center [815, 384] width 143 height 80
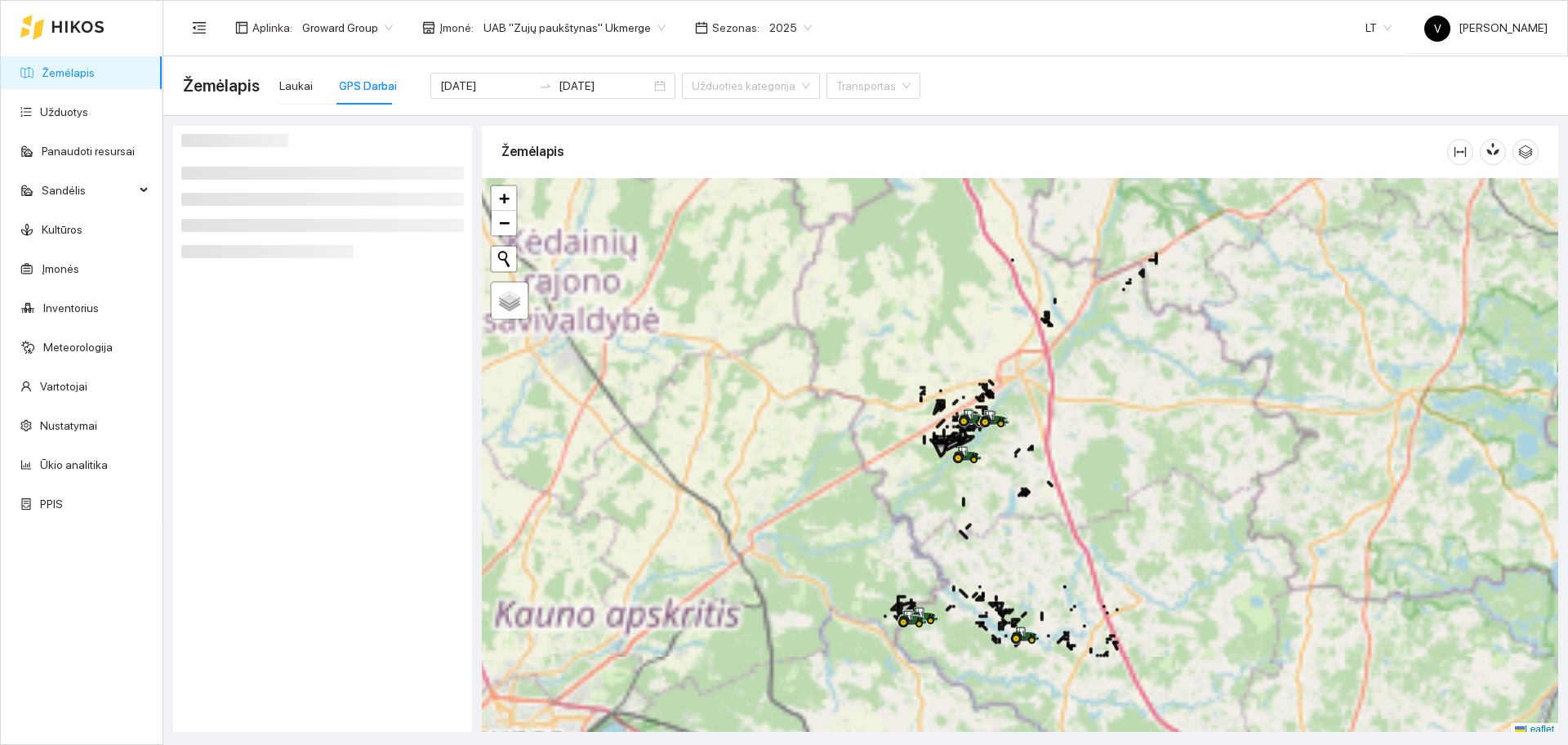
scroll to position [5, 0]
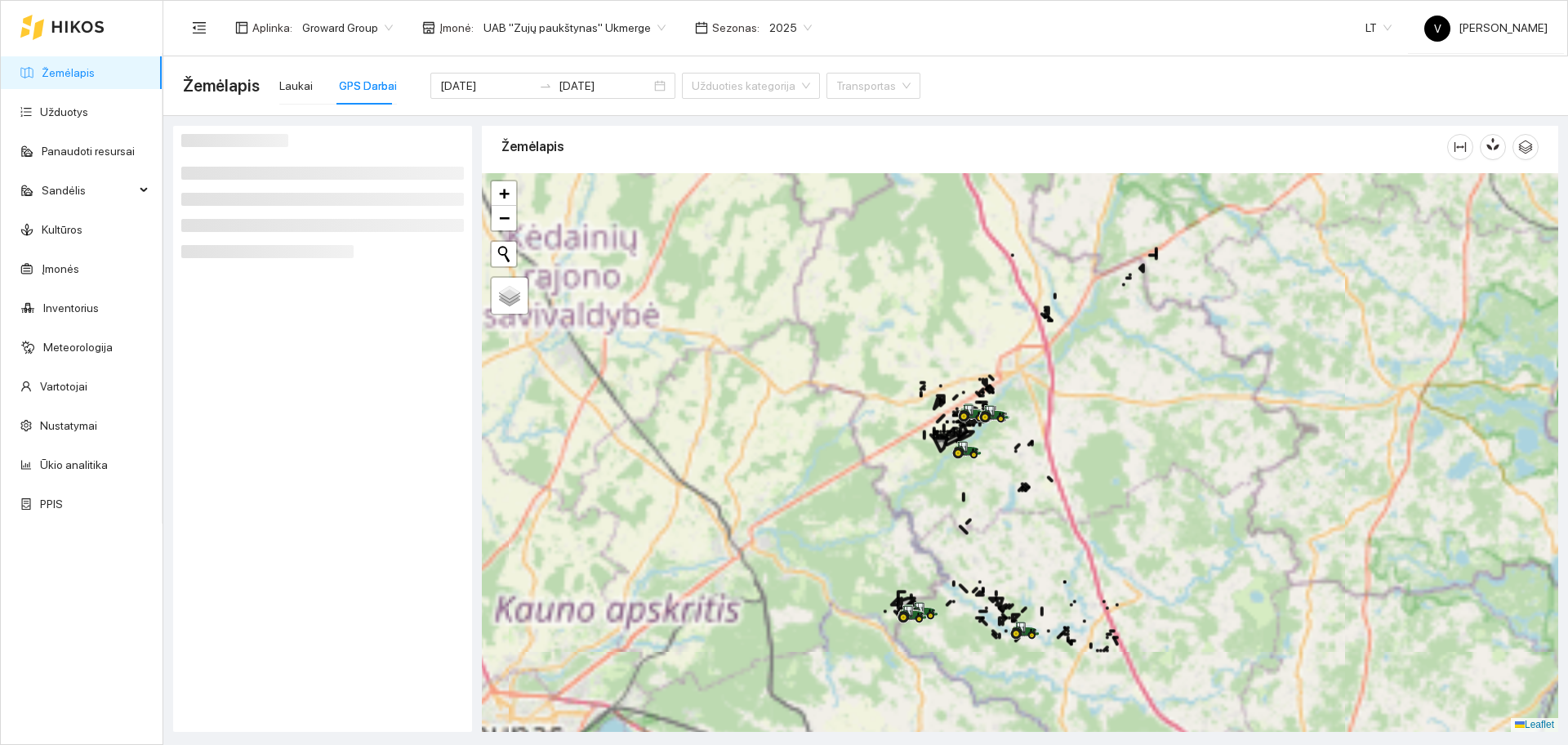
drag, startPoint x: 945, startPoint y: 542, endPoint x: 874, endPoint y: 484, distance: 91.7
click at [889, 428] on div at bounding box center [1019, 452] width 1077 height 559
click at [931, 309] on div at bounding box center [1019, 452] width 1077 height 559
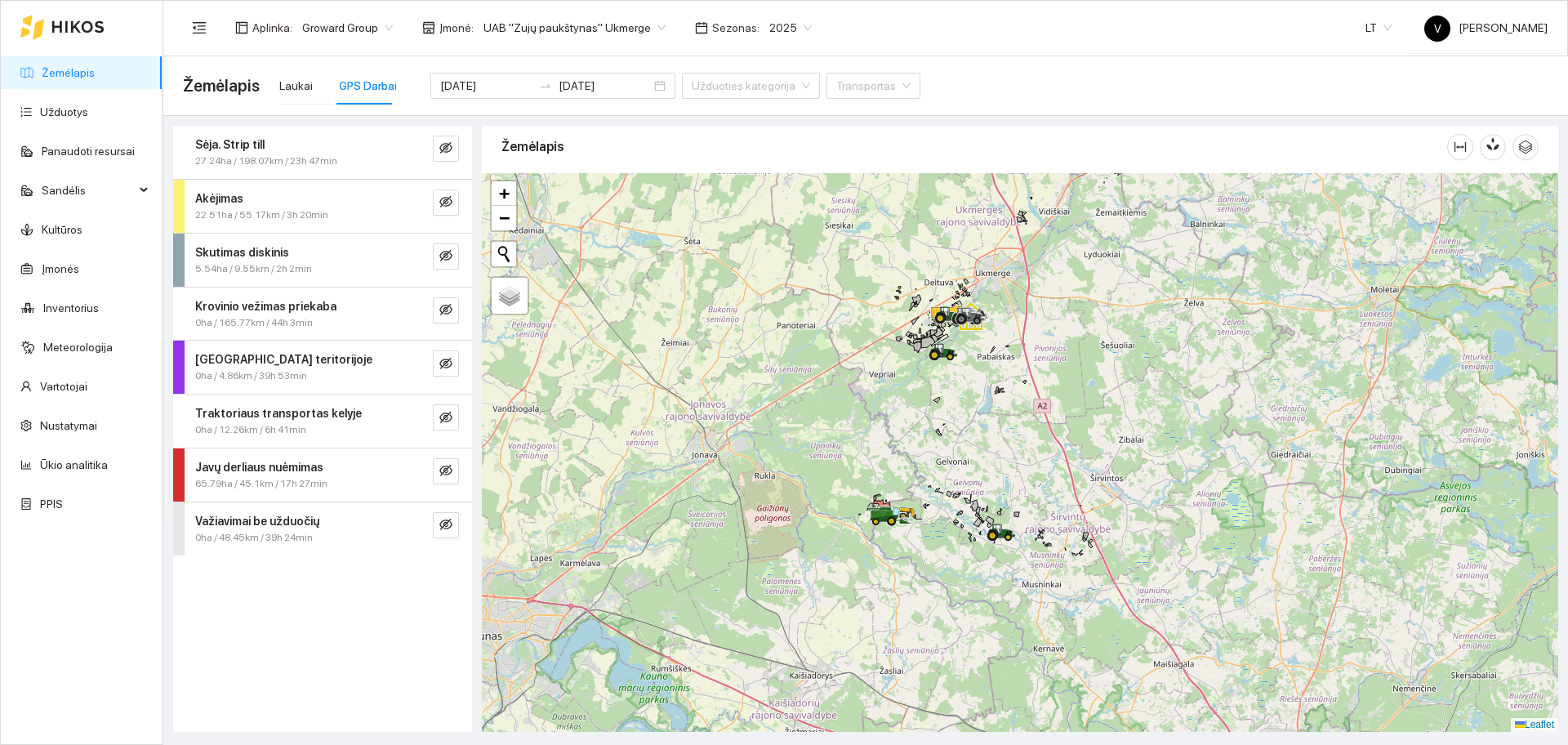
drag, startPoint x: 859, startPoint y: 491, endPoint x: 853, endPoint y: 457, distance: 34.5
click at [853, 459] on div at bounding box center [1019, 452] width 1077 height 559
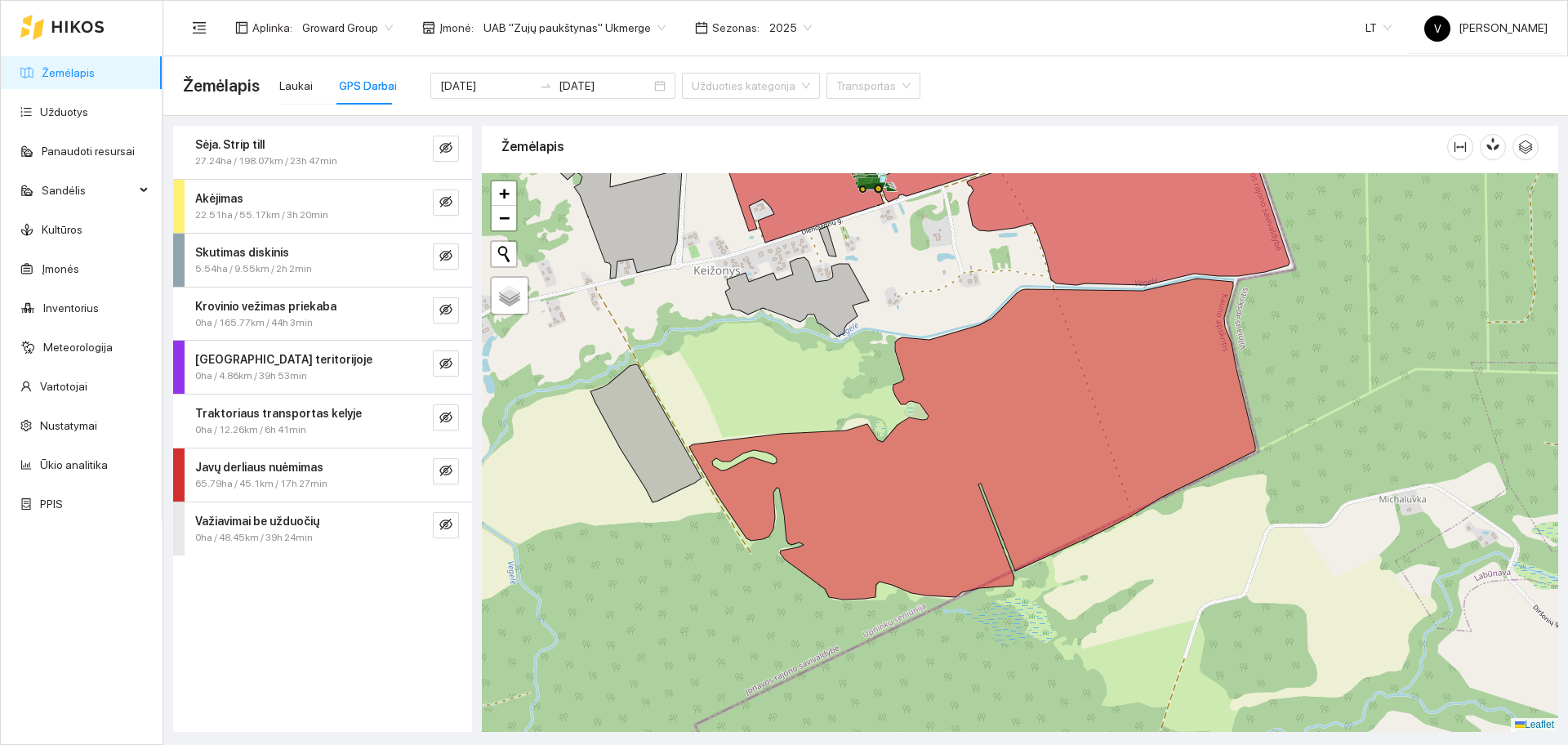
click at [835, 394] on div at bounding box center [1019, 452] width 1077 height 559
click at [452, 465] on icon "eye-invisible" at bounding box center [446, 471] width 13 height 13
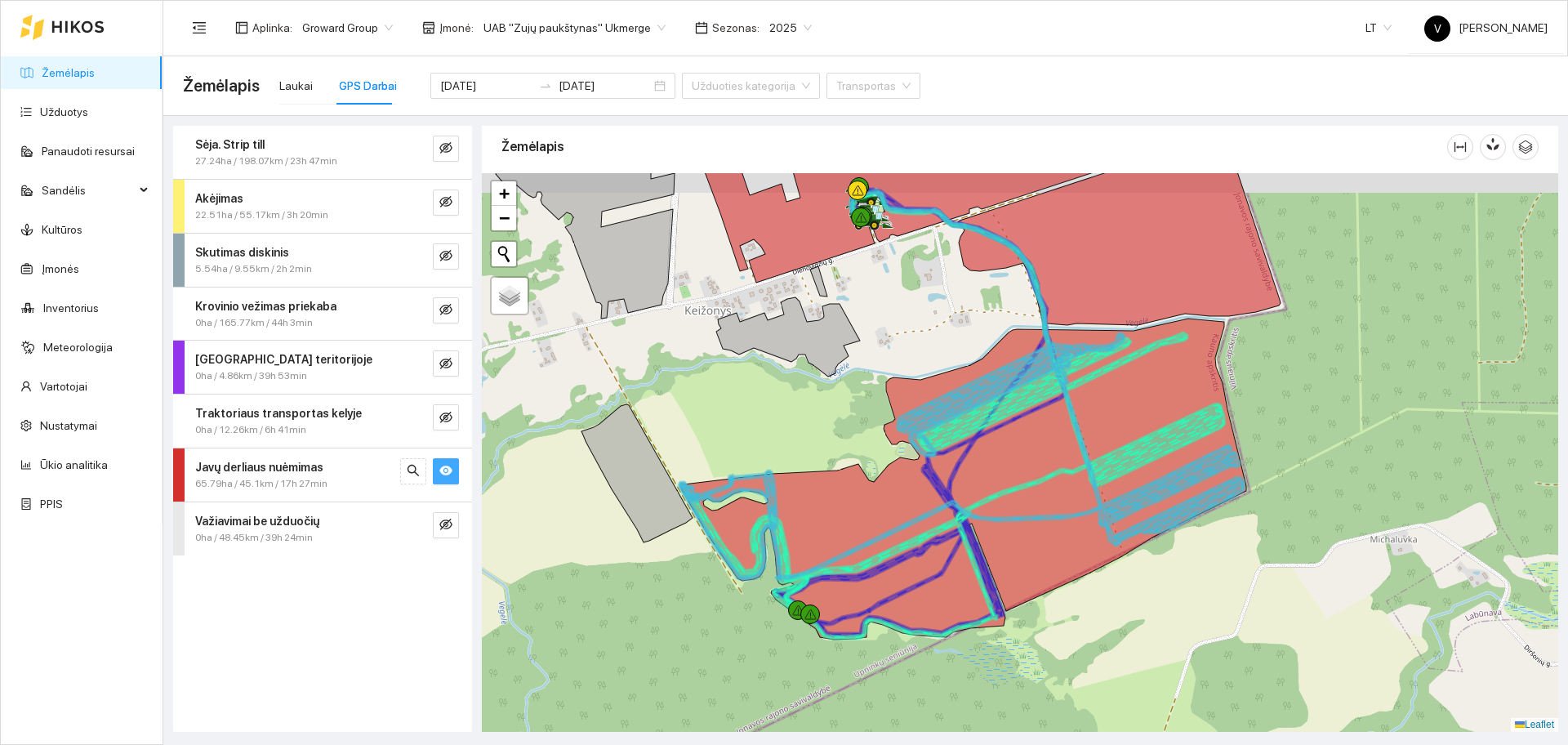
drag, startPoint x: 912, startPoint y: 301, endPoint x: 881, endPoint y: 423, distance: 125.9
click at [881, 423] on div at bounding box center [1019, 452] width 1077 height 559
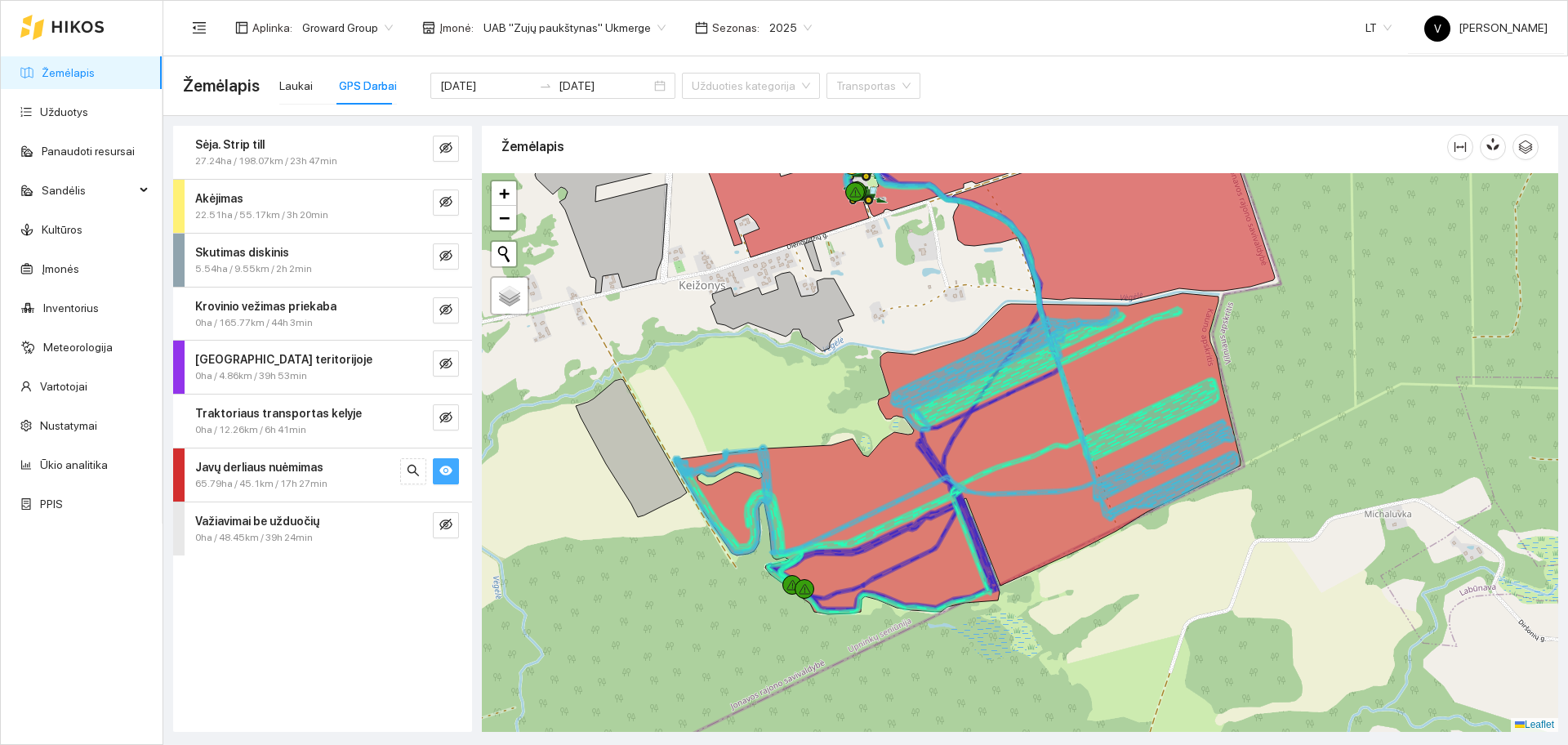
drag, startPoint x: 762, startPoint y: 525, endPoint x: 775, endPoint y: 391, distance: 134.6
click at [775, 392] on div at bounding box center [1019, 452] width 1077 height 559
